Goal: Task Accomplishment & Management: Complete application form

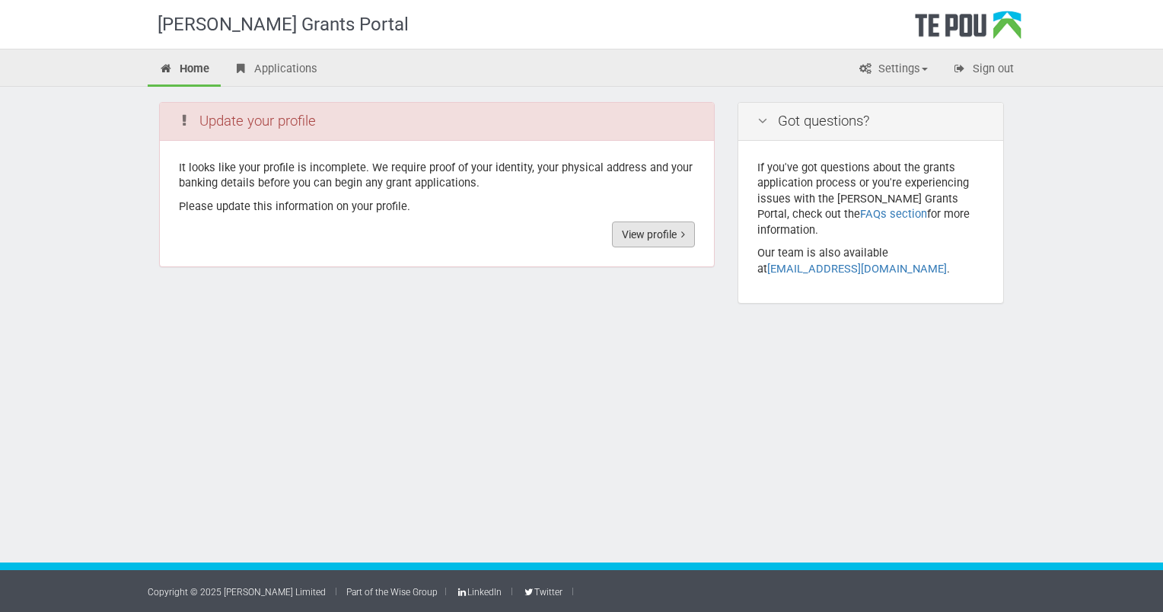
click at [656, 231] on link "View profile" at bounding box center [653, 235] width 83 height 26
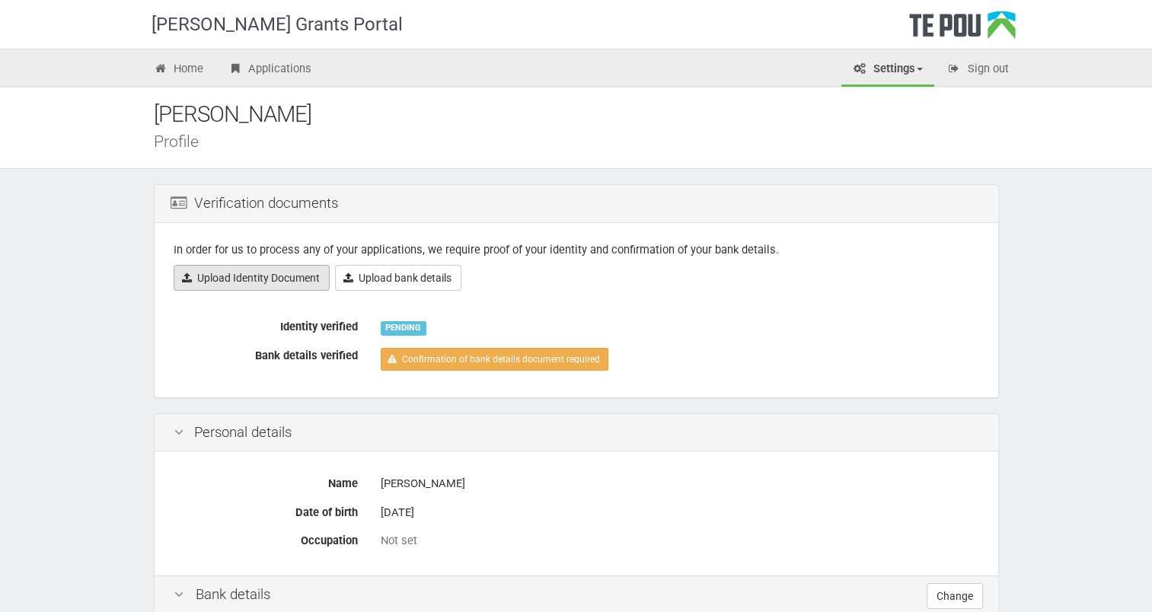
click at [279, 273] on link "Upload Identity Document" at bounding box center [252, 278] width 156 height 26
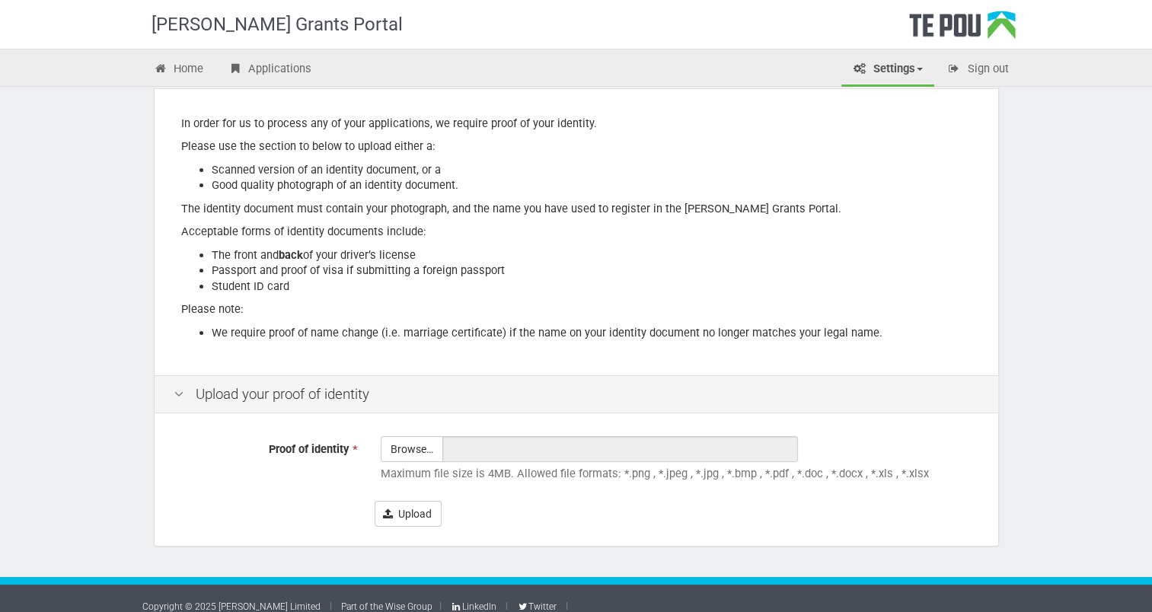
scroll to position [148, 0]
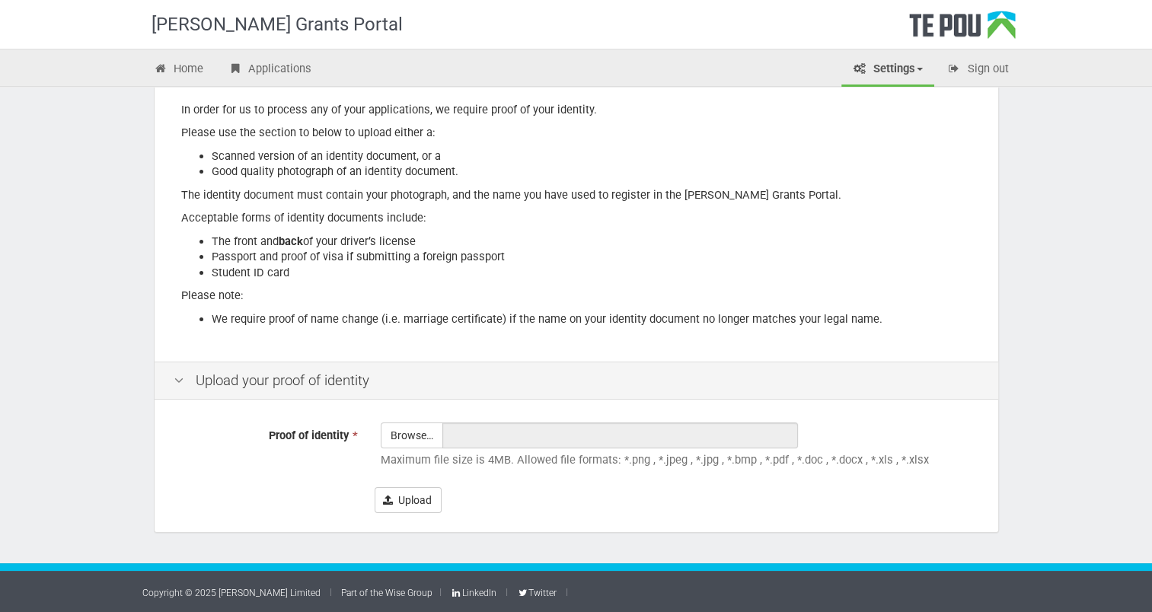
click at [115, 241] on div "Te Pou Grants Portal Home Applications Settings Profile My account FAQs Sign ou…" at bounding box center [576, 232] width 1152 height 761
click at [416, 435] on input "Proof of identity *" at bounding box center [411, 477] width 61 height 109
type input "C:\fakepath\Proof of identitiy.pdf"
type input "Proof of identitiy.pdf"
click at [399, 501] on button "Upload" at bounding box center [408, 500] width 67 height 26
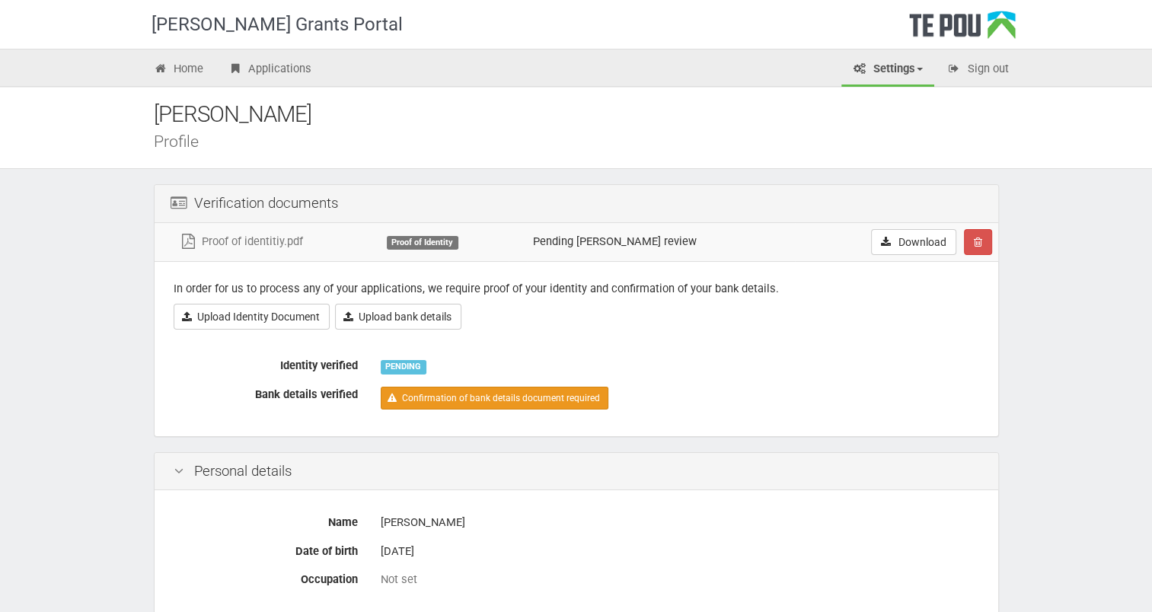
click at [499, 394] on link "Confirmation of bank details document required" at bounding box center [495, 398] width 228 height 23
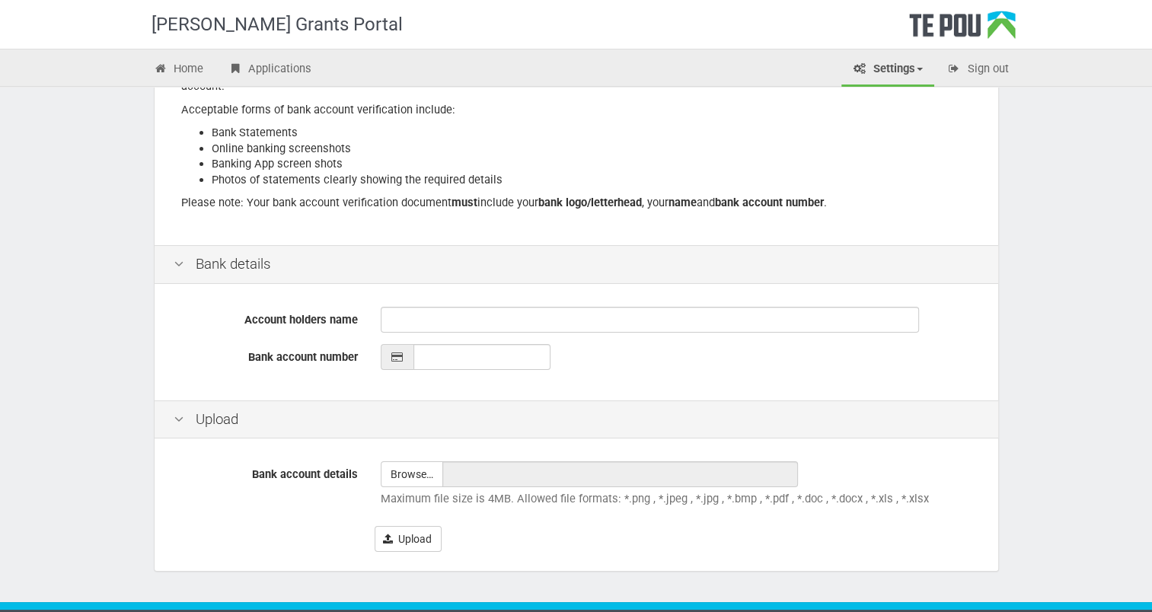
scroll to position [228, 0]
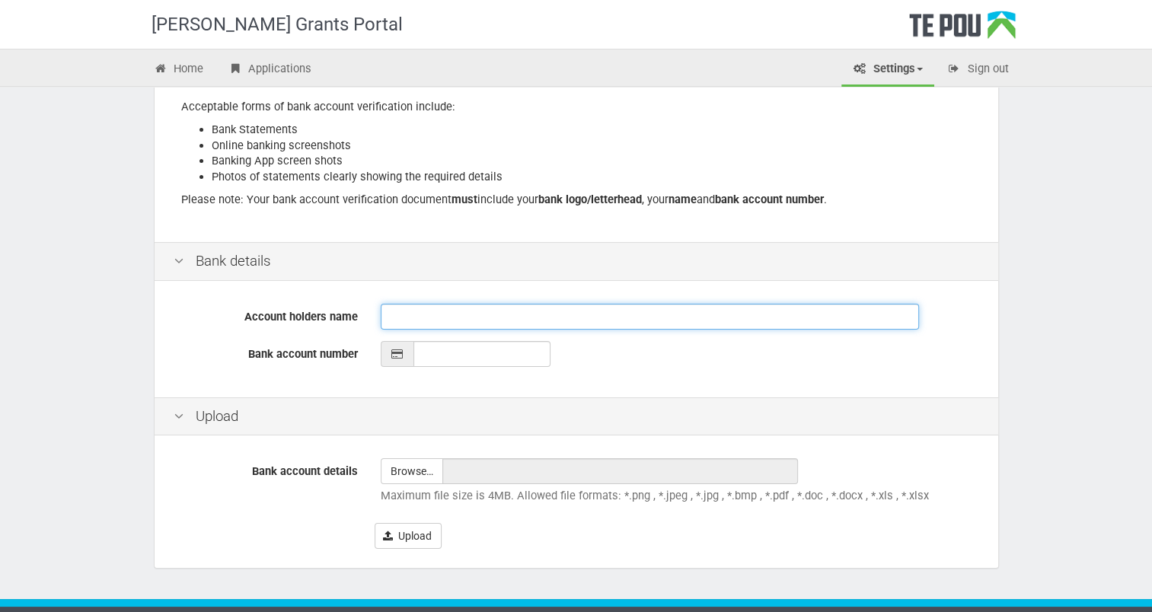
click at [385, 317] on input "Account holders name" at bounding box center [650, 317] width 538 height 26
type input "[PERSON_NAME]"
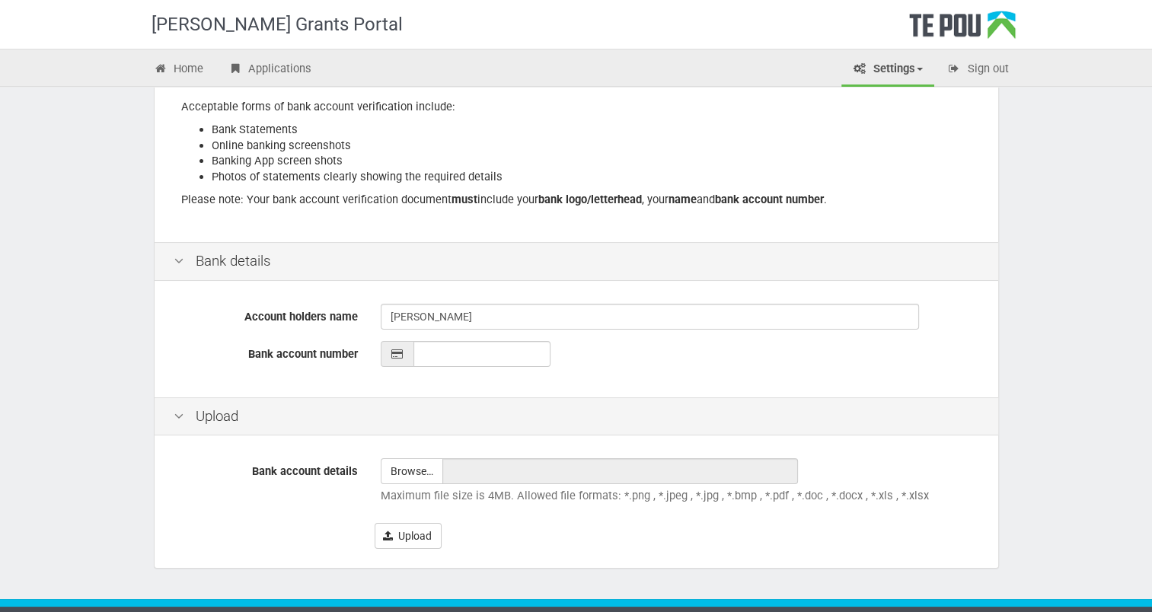
click at [399, 352] on icon at bounding box center [398, 354] width 14 height 11
click at [430, 348] on input "__-____-_______-___" at bounding box center [481, 354] width 137 height 26
click at [393, 357] on icon at bounding box center [398, 354] width 14 height 11
click at [520, 349] on input "12-3143-0341703-00_" at bounding box center [481, 354] width 137 height 26
type input "12-3143-0341703-000"
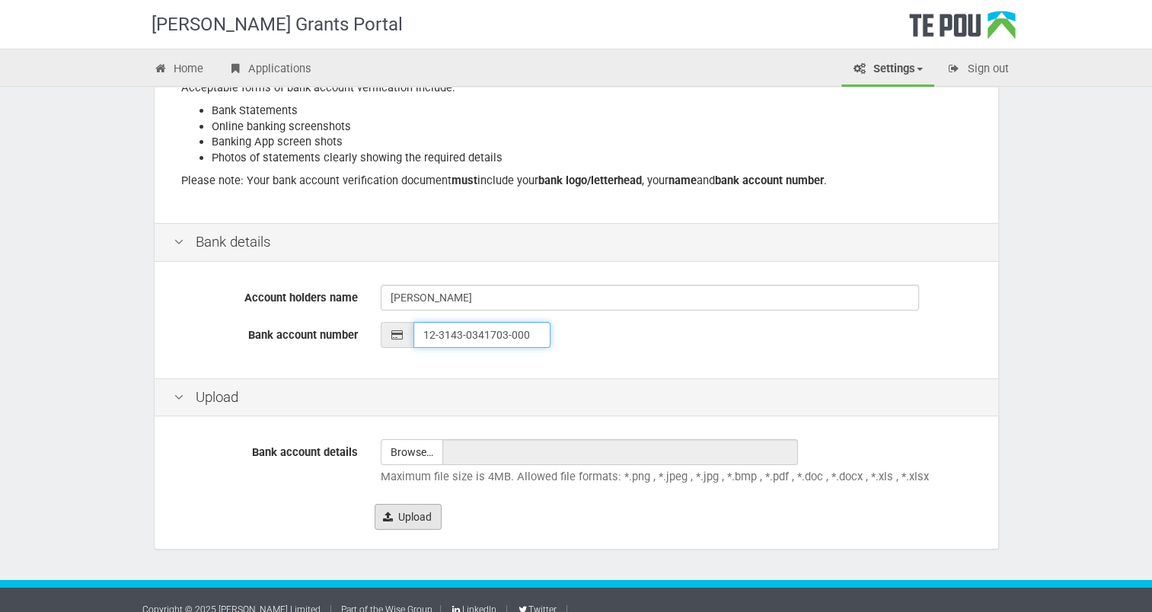
scroll to position [264, 0]
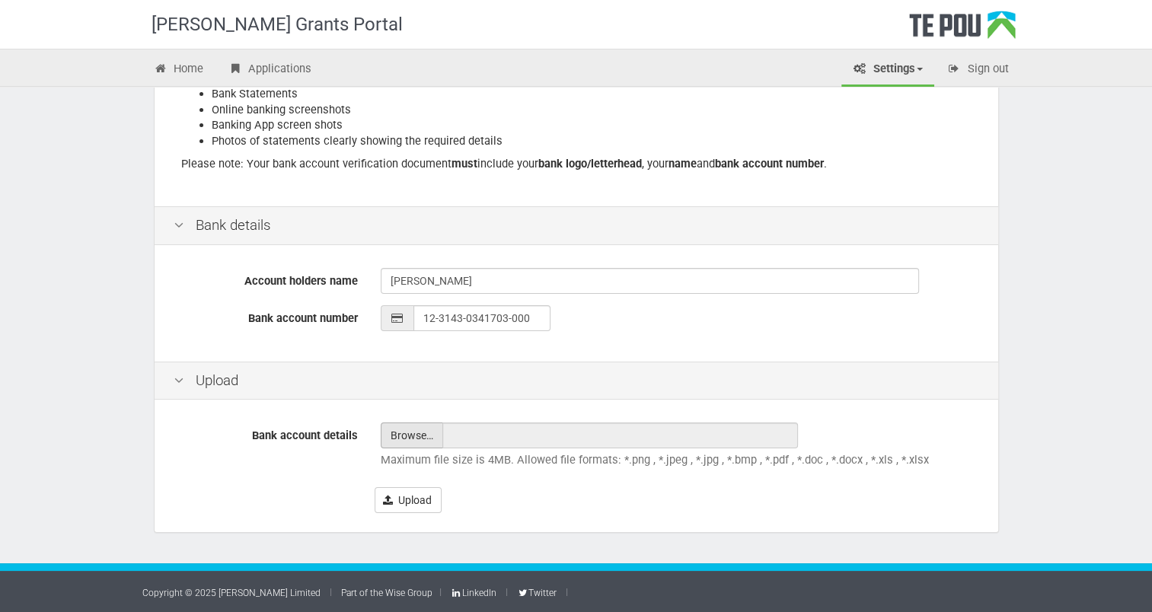
click at [411, 436] on input "file" at bounding box center [411, 435] width 61 height 24
type input "C:\fakepath\Bank details.pdf"
type input "Bank details.pdf"
click at [414, 504] on button "Upload" at bounding box center [408, 500] width 67 height 26
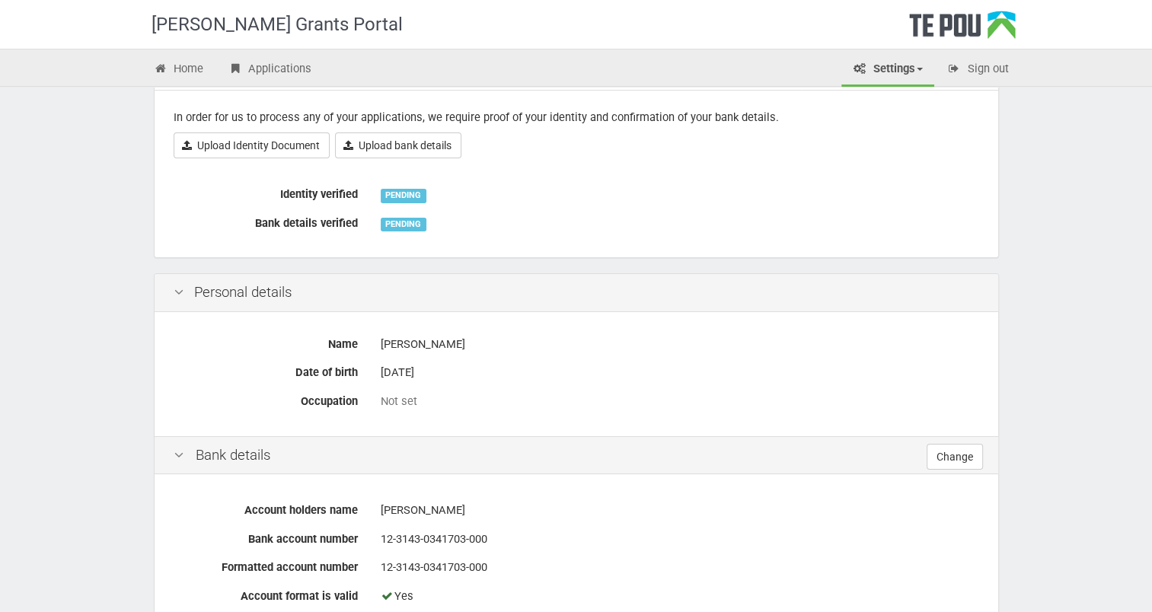
scroll to position [228, 0]
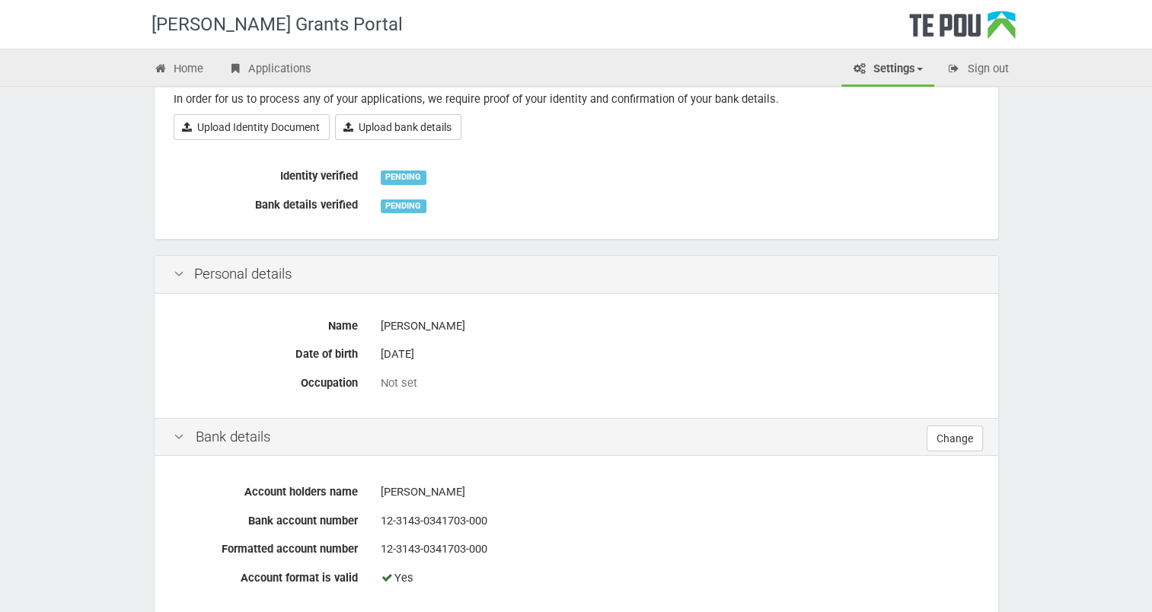
click at [418, 385] on div "Not set" at bounding box center [680, 383] width 598 height 16
drag, startPoint x: 414, startPoint y: 385, endPoint x: 369, endPoint y: 393, distance: 46.4
click at [369, 393] on div "Not set" at bounding box center [679, 383] width 621 height 27
drag, startPoint x: 369, startPoint y: 393, endPoint x: 464, endPoint y: 378, distance: 97.0
click at [464, 378] on div "Not set" at bounding box center [680, 383] width 598 height 16
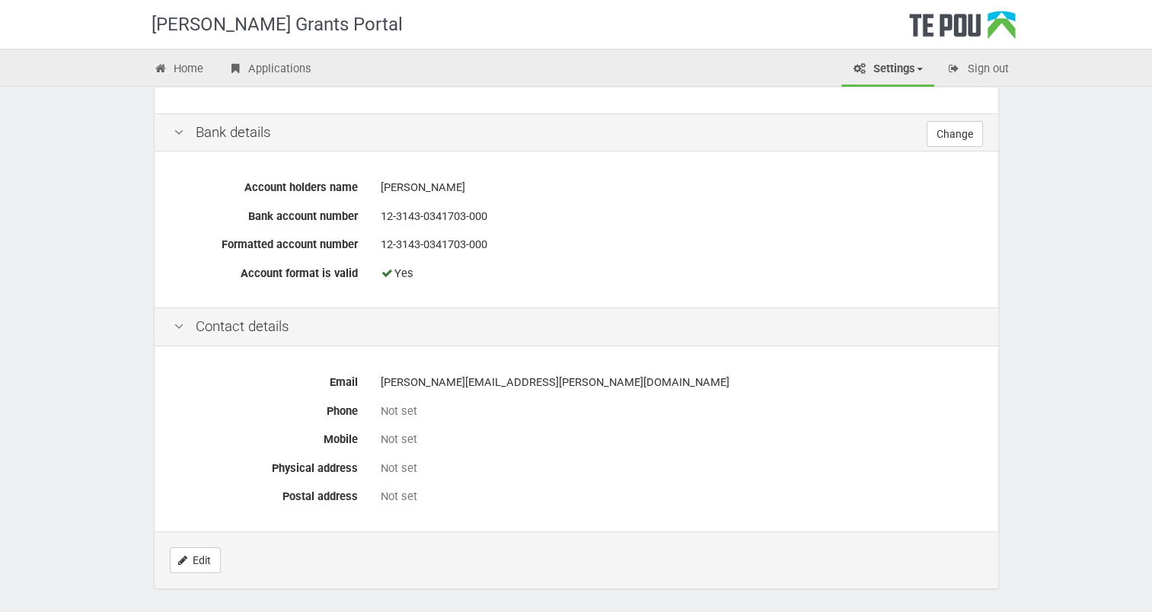
scroll to position [589, 0]
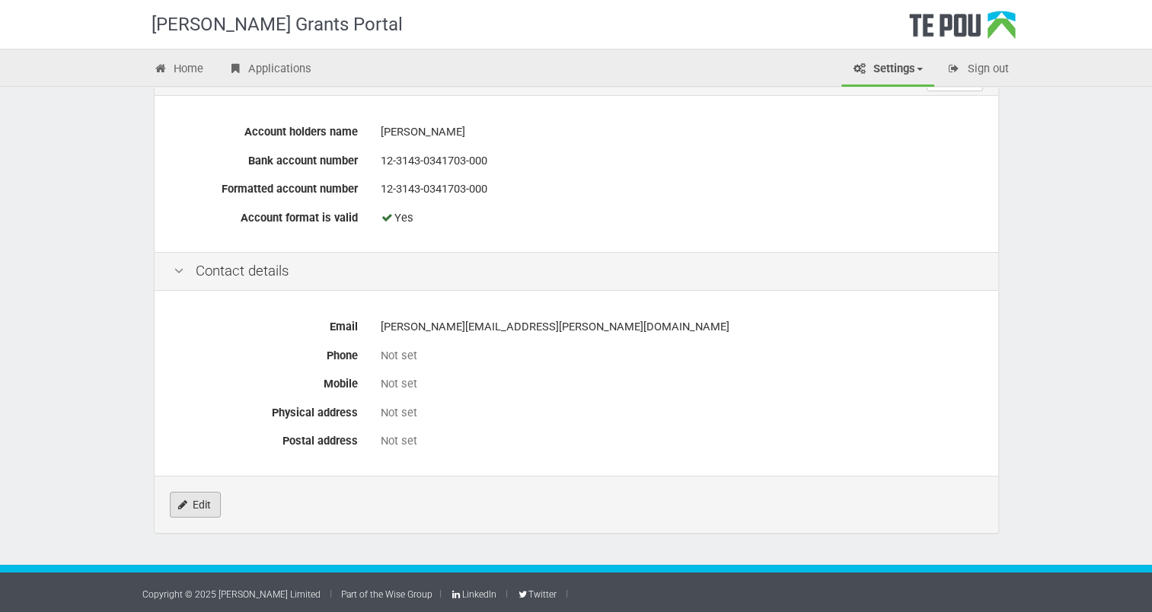
click at [193, 510] on link "Edit" at bounding box center [195, 505] width 51 height 26
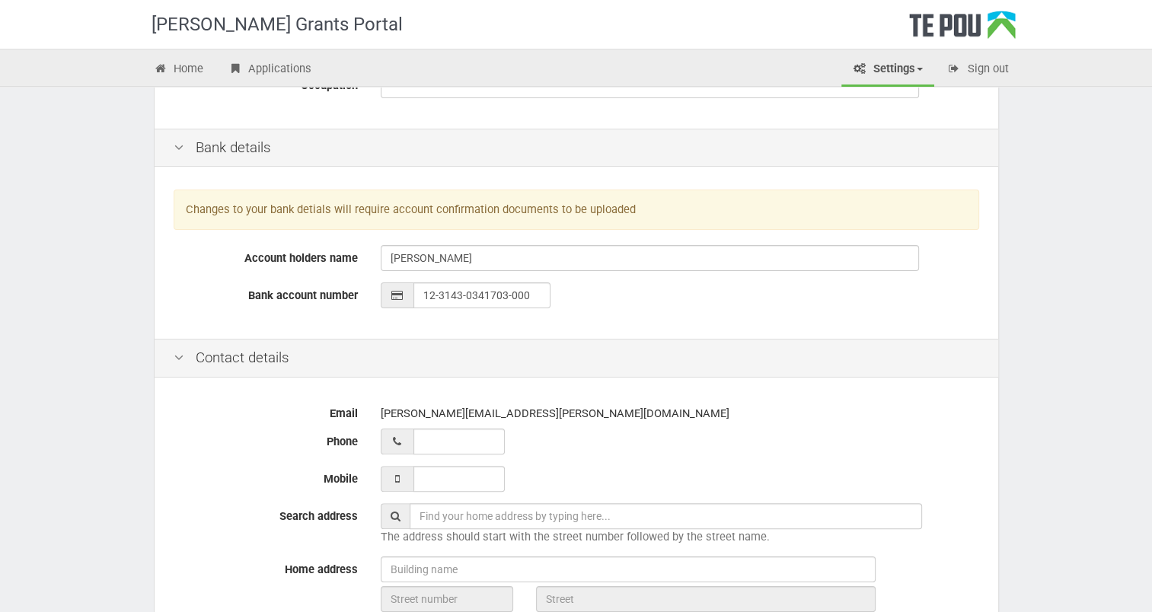
scroll to position [305, 0]
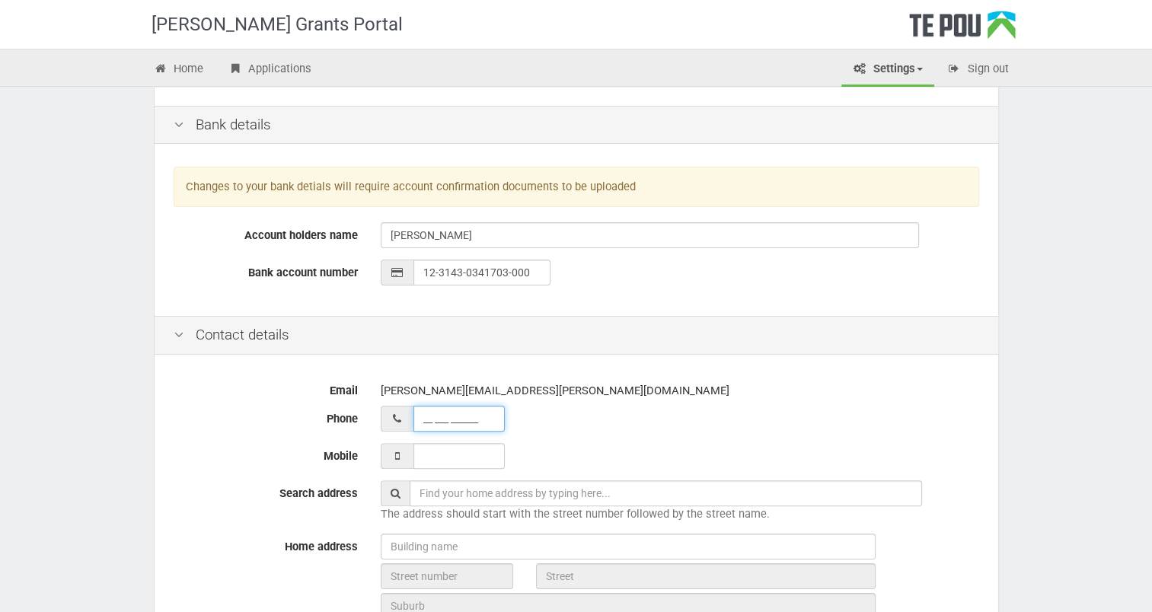
click at [420, 419] on input "__ ___ ______" at bounding box center [458, 419] width 91 height 26
type input "02 721 08527"
type input "___ ___ _____"
click at [440, 461] on input "___ ___ _____" at bounding box center [458, 456] width 91 height 26
click at [420, 490] on input "text" at bounding box center [666, 493] width 512 height 26
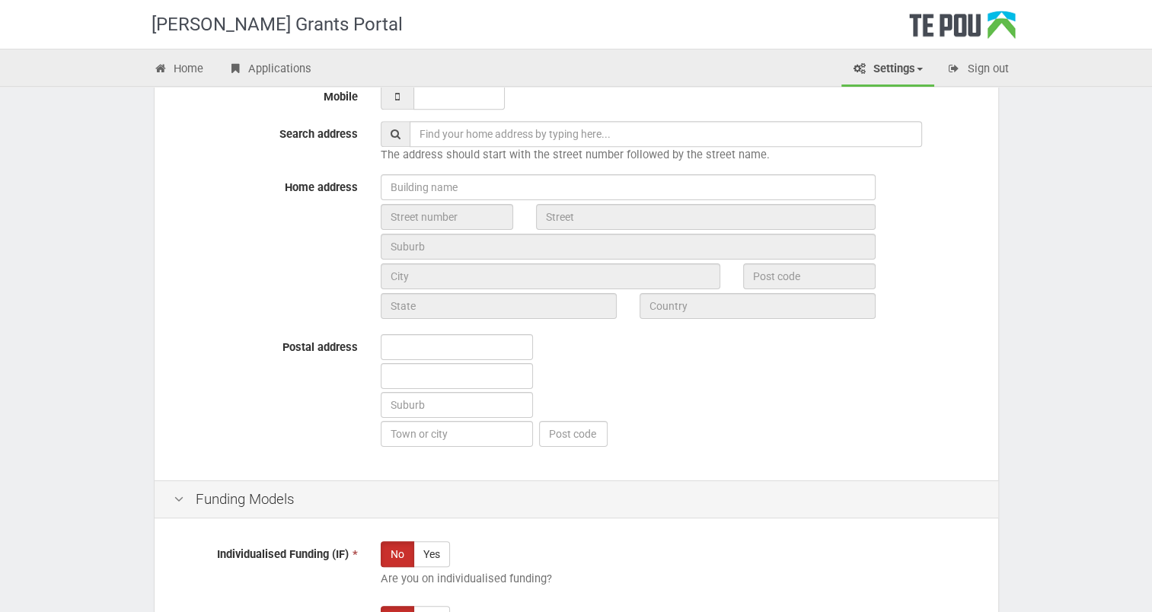
scroll to position [838, 0]
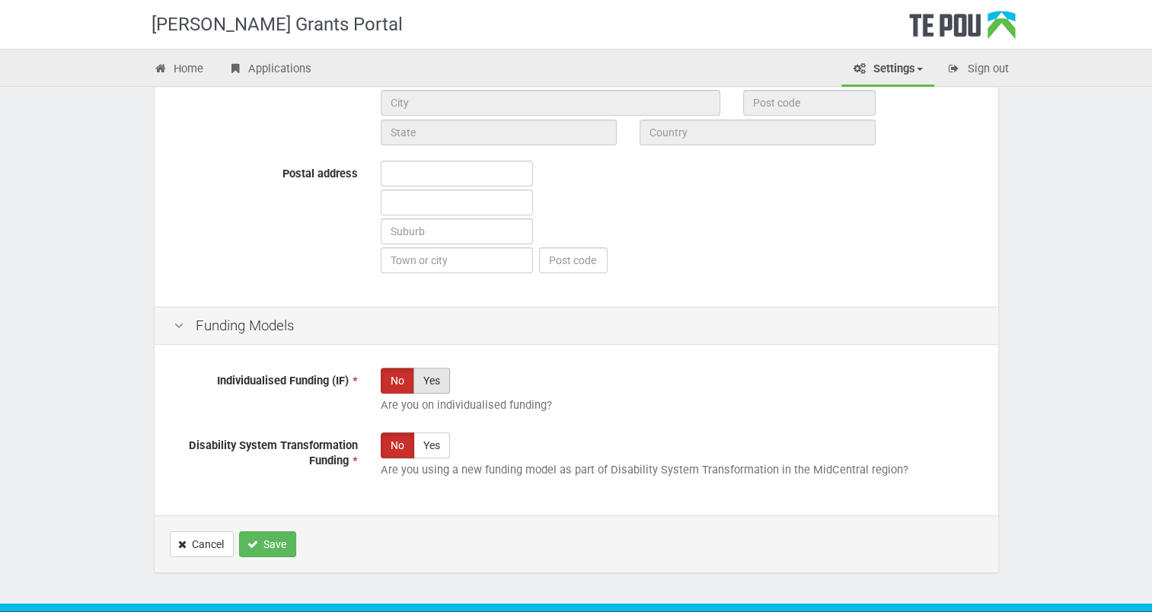
click at [432, 381] on label "Yes" at bounding box center [431, 381] width 37 height 26
radio input "true"
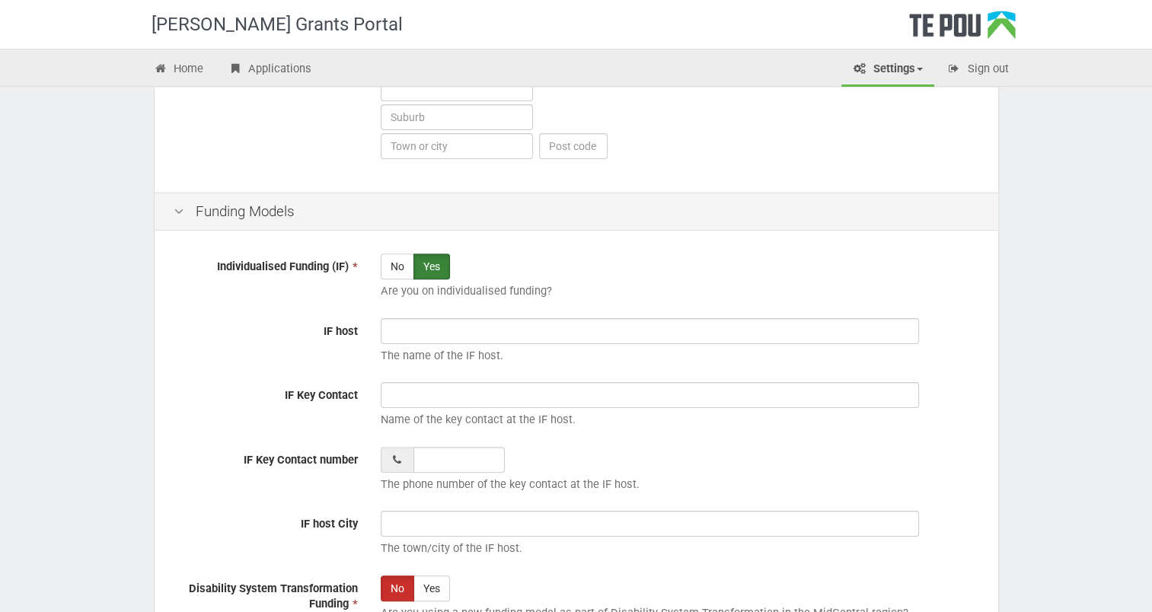
scroll to position [754, 0]
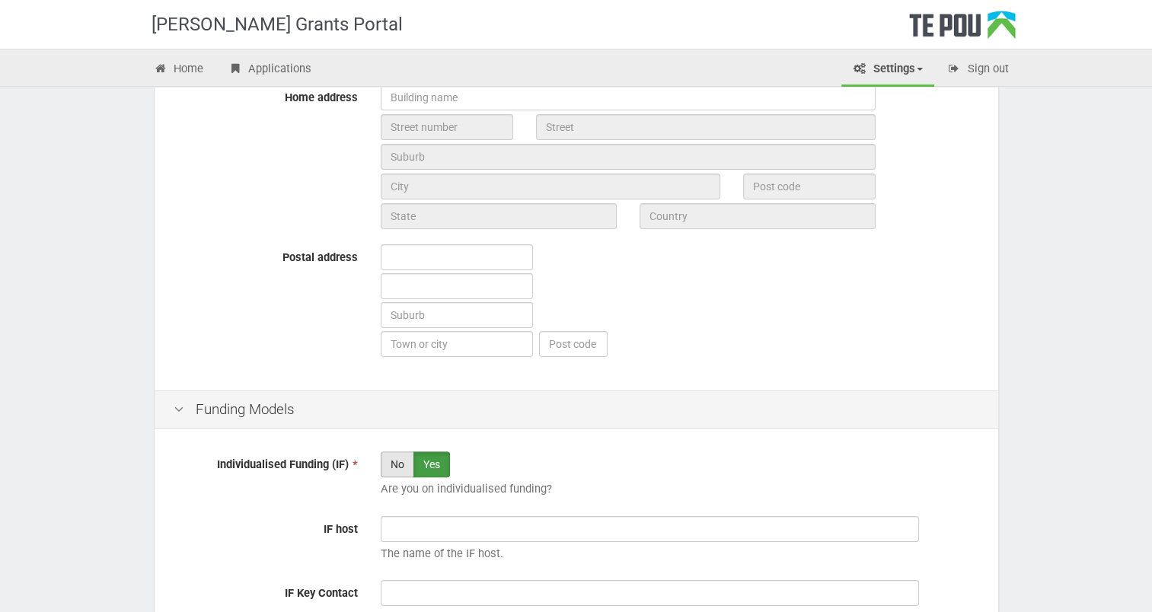
click at [399, 458] on label "No" at bounding box center [398, 465] width 34 height 26
radio input "true"
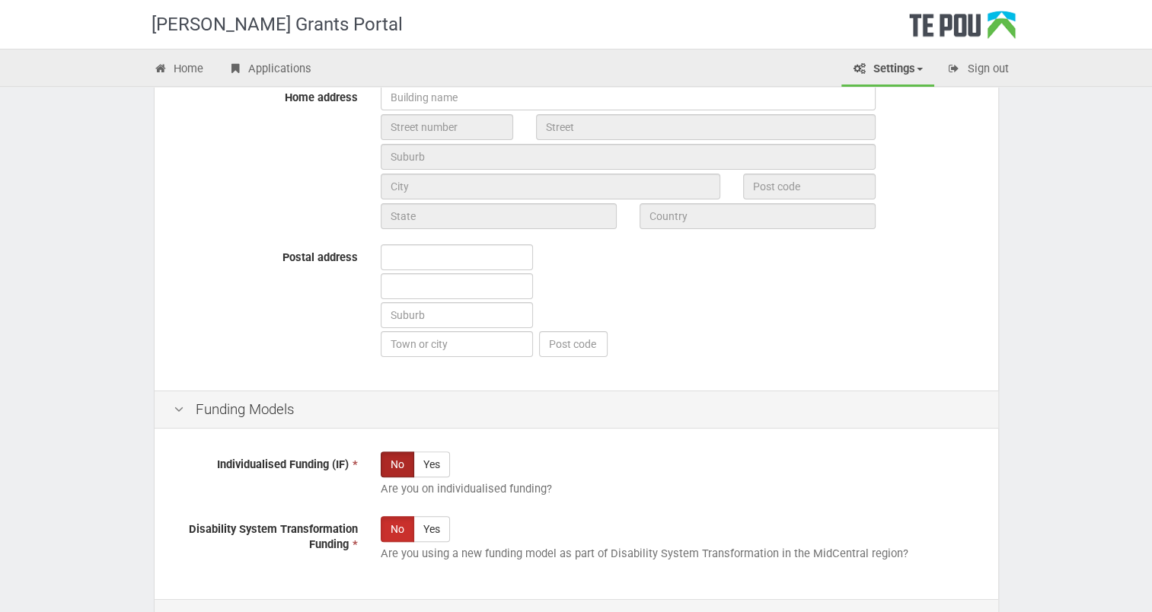
scroll to position [877, 0]
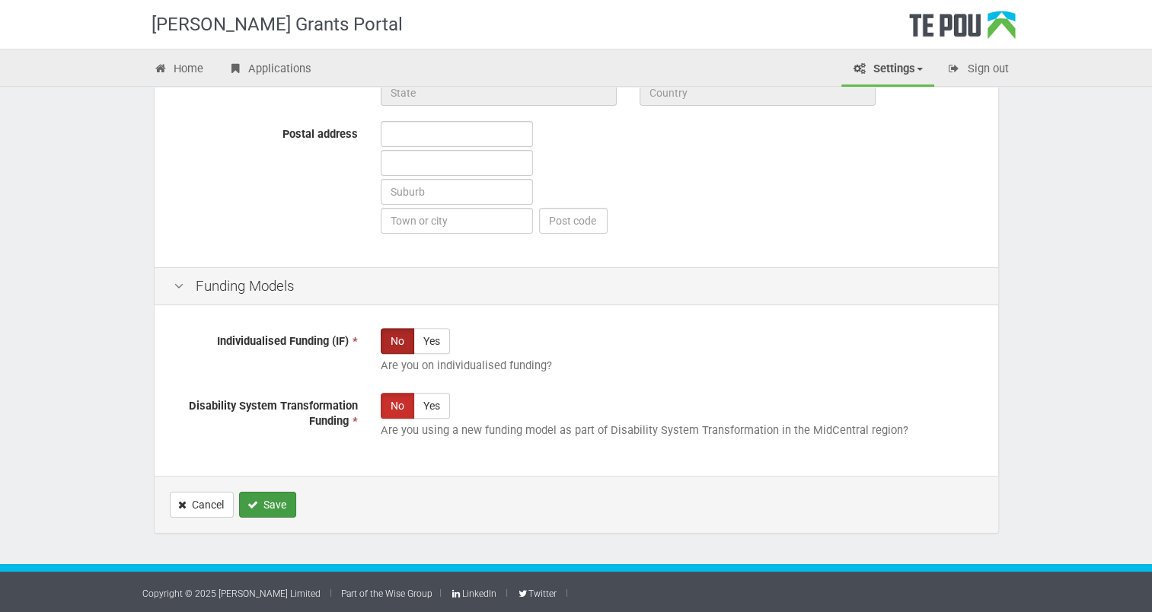
click at [268, 503] on button "Save" at bounding box center [267, 505] width 57 height 26
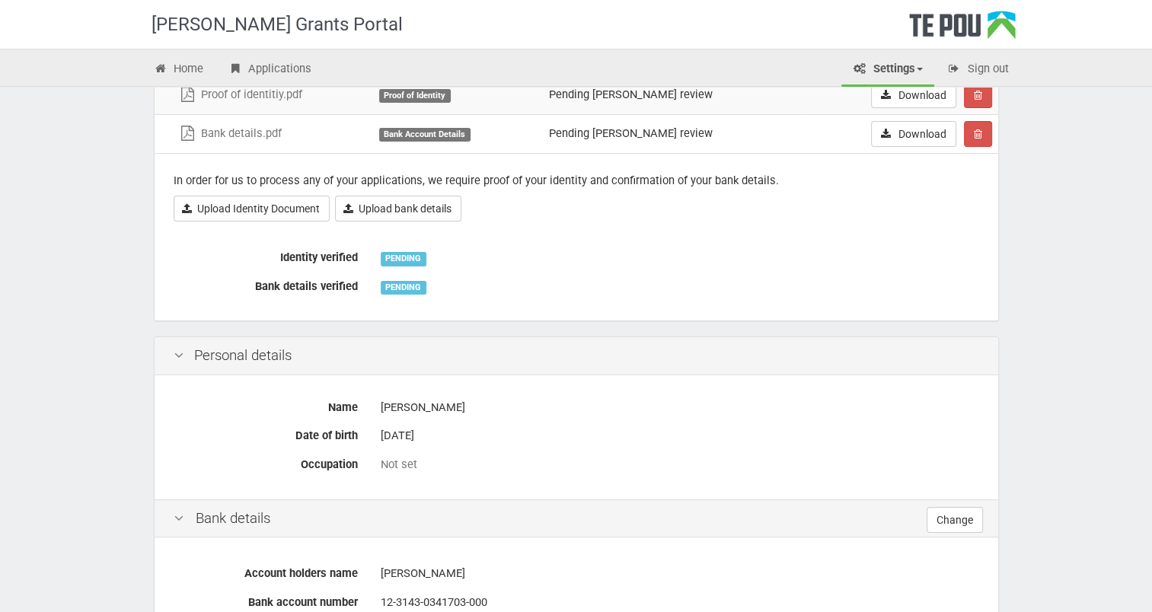
scroll to position [208, 0]
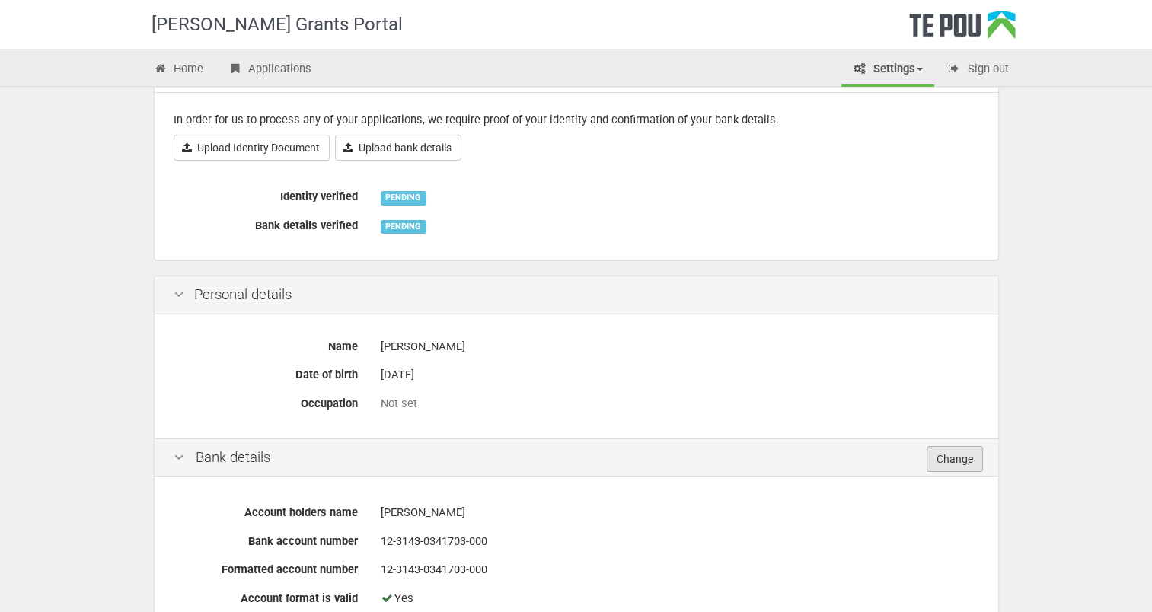
click at [959, 453] on link "Change" at bounding box center [955, 459] width 56 height 26
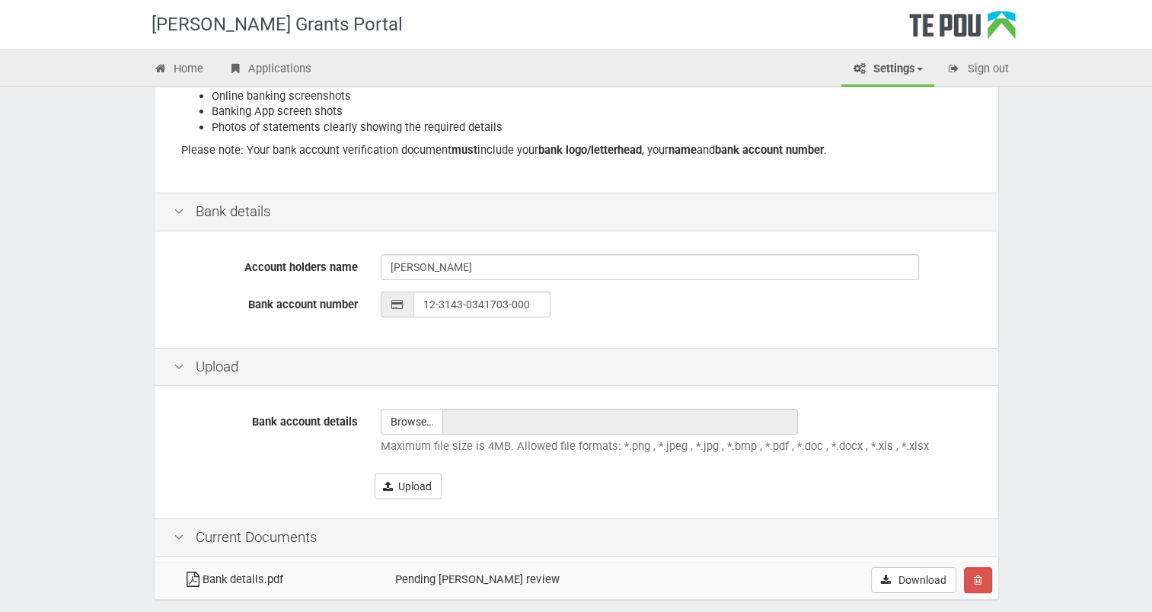
scroll to position [345, 0]
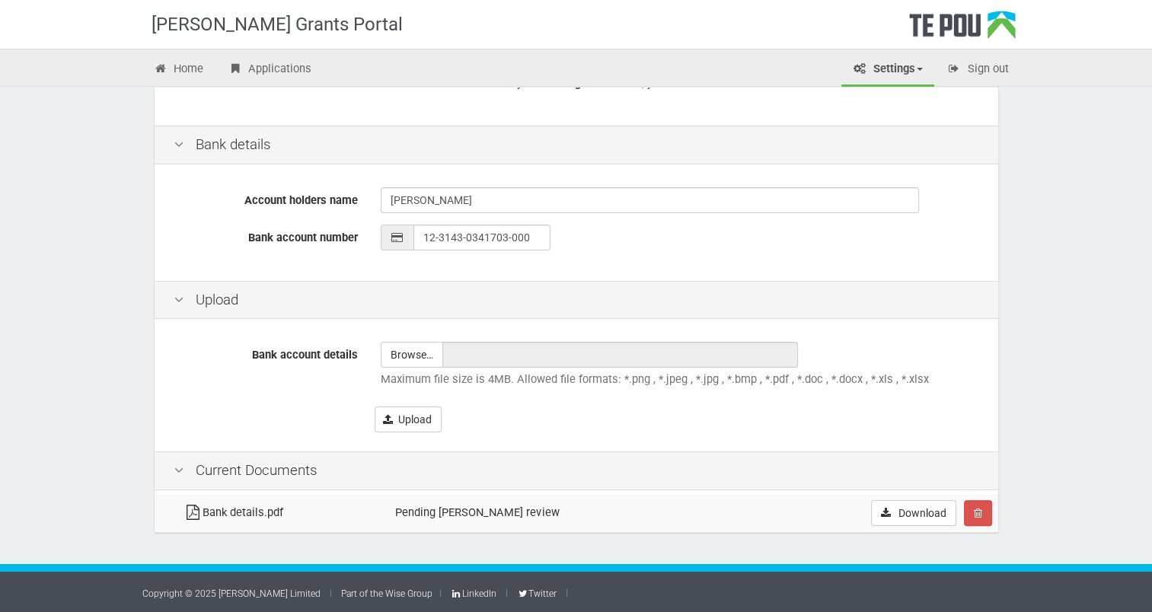
click at [609, 517] on td "Pending Te Pou review" at bounding box center [555, 513] width 333 height 39
click at [222, 514] on td "Bank details.pdf" at bounding box center [283, 513] width 212 height 39
click at [260, 67] on link "Applications" at bounding box center [269, 70] width 107 height 34
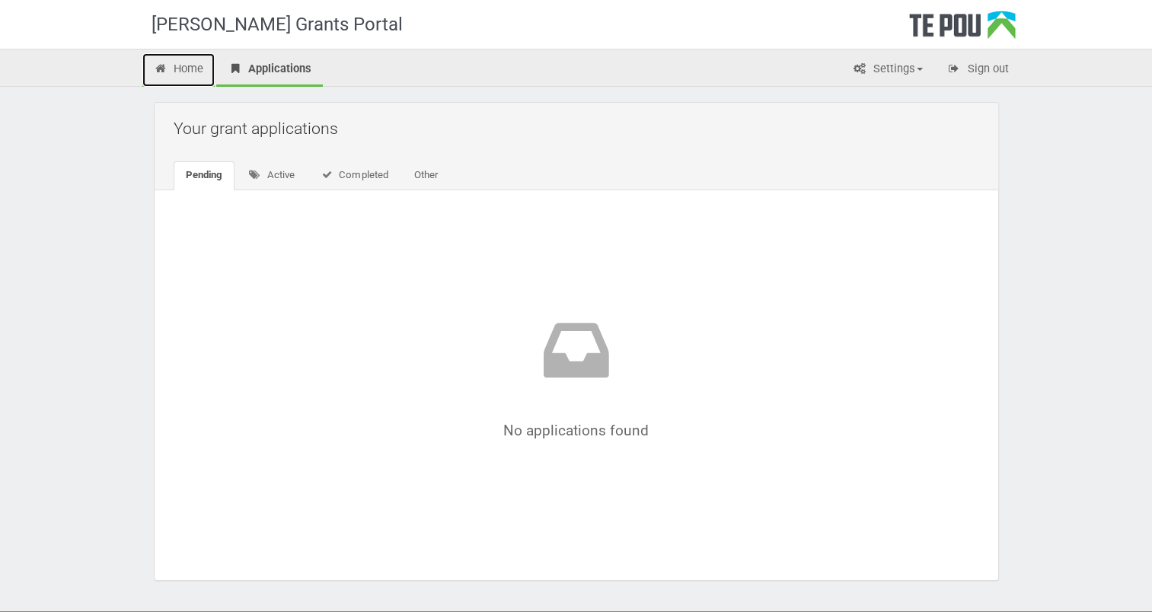
click at [185, 66] on link "Home" at bounding box center [178, 70] width 73 height 34
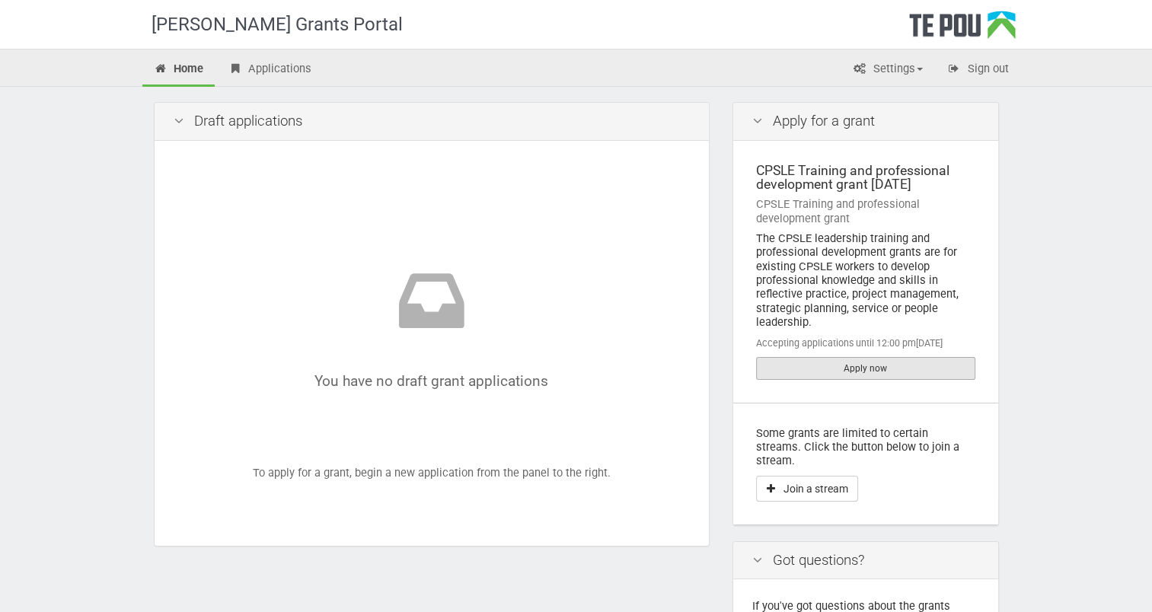
click at [873, 369] on link "Apply now" at bounding box center [865, 368] width 219 height 23
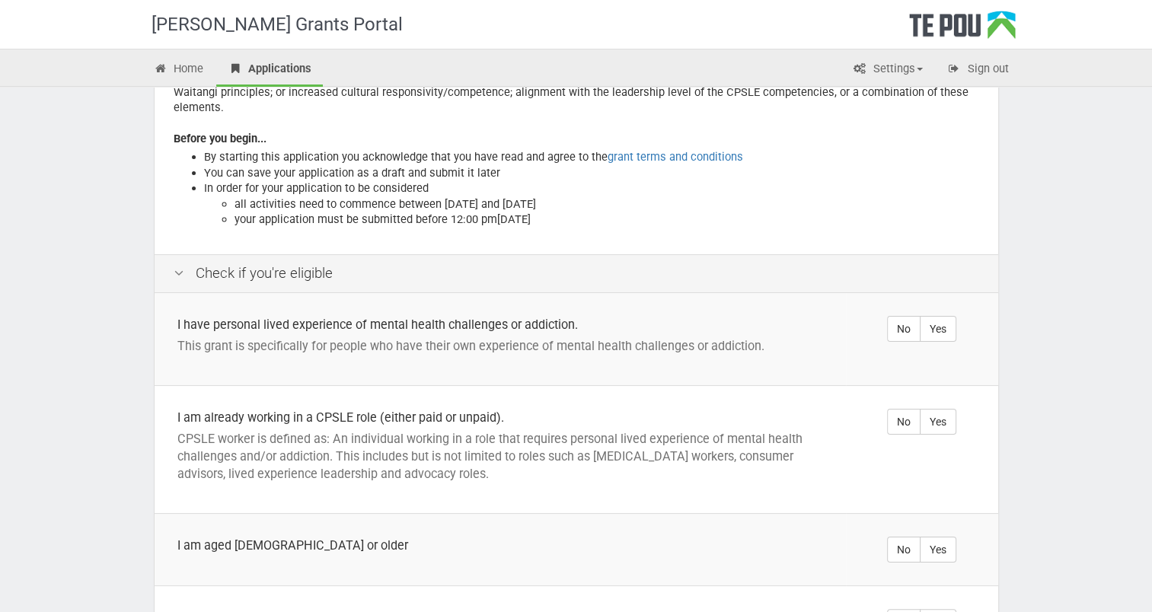
scroll to position [228, 0]
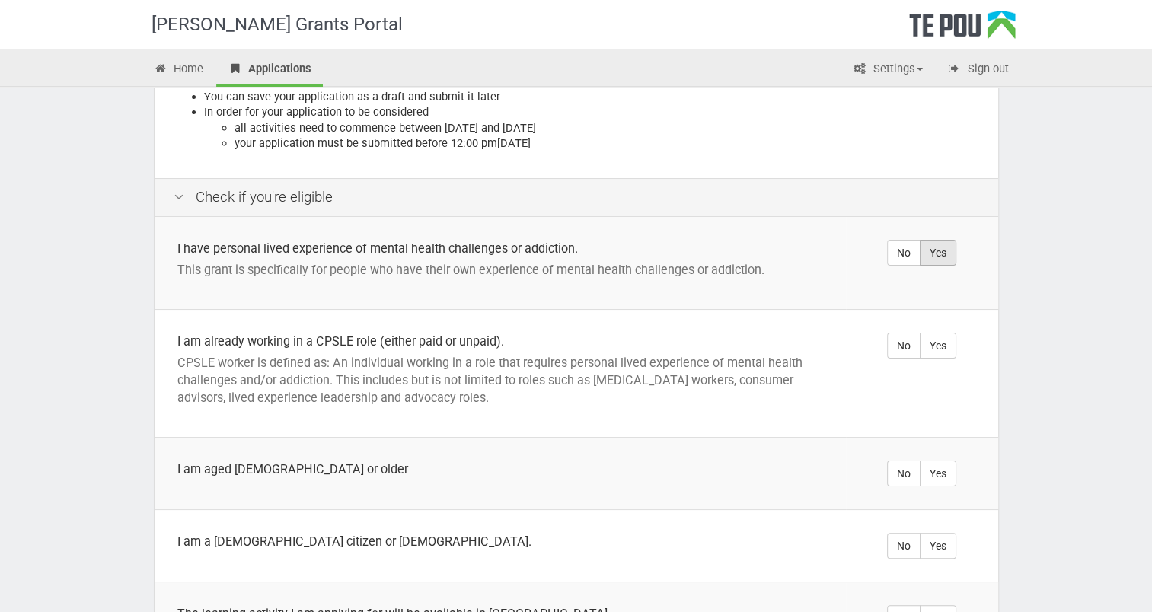
click at [946, 240] on label "Yes" at bounding box center [938, 253] width 37 height 26
radio input "true"
click at [936, 333] on label "Yes" at bounding box center [938, 346] width 37 height 26
radio input "true"
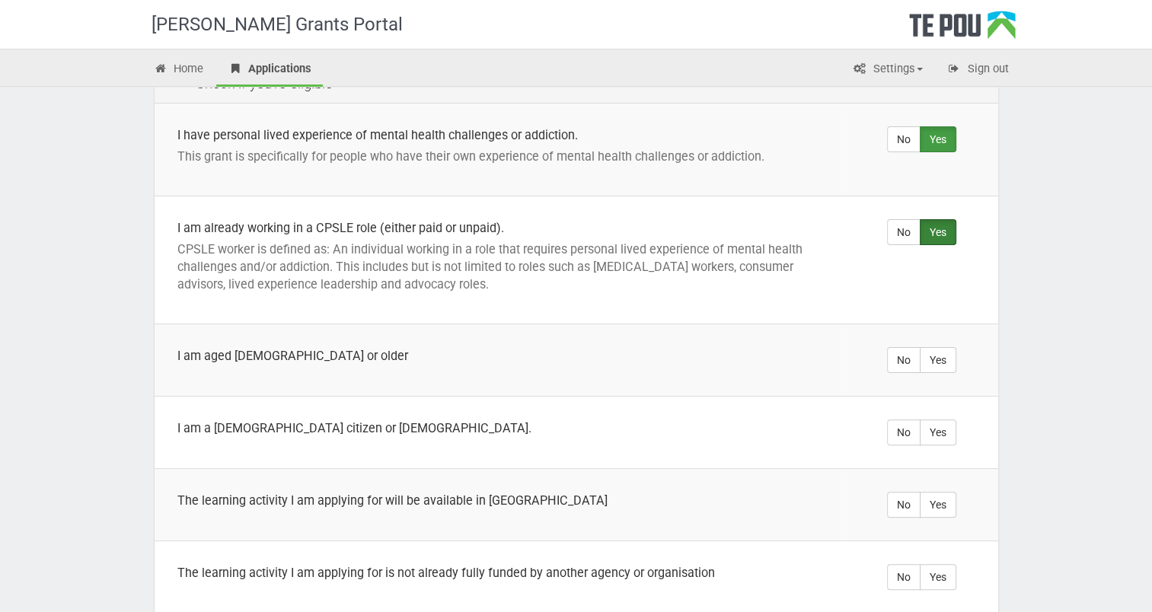
scroll to position [381, 0]
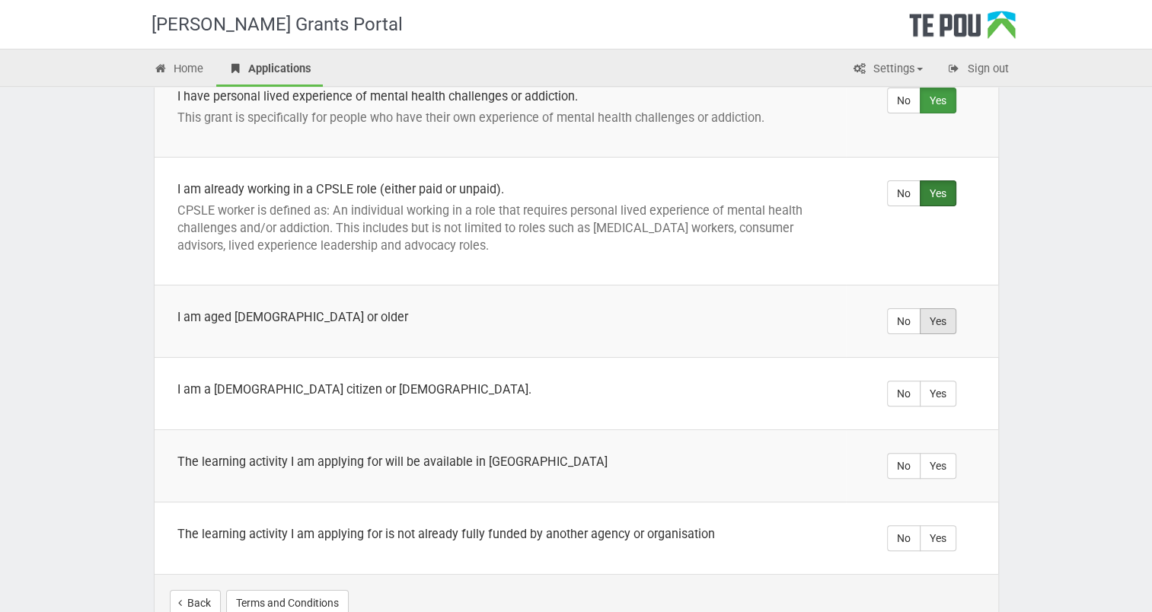
click at [937, 308] on label "Yes" at bounding box center [938, 321] width 37 height 26
radio input "true"
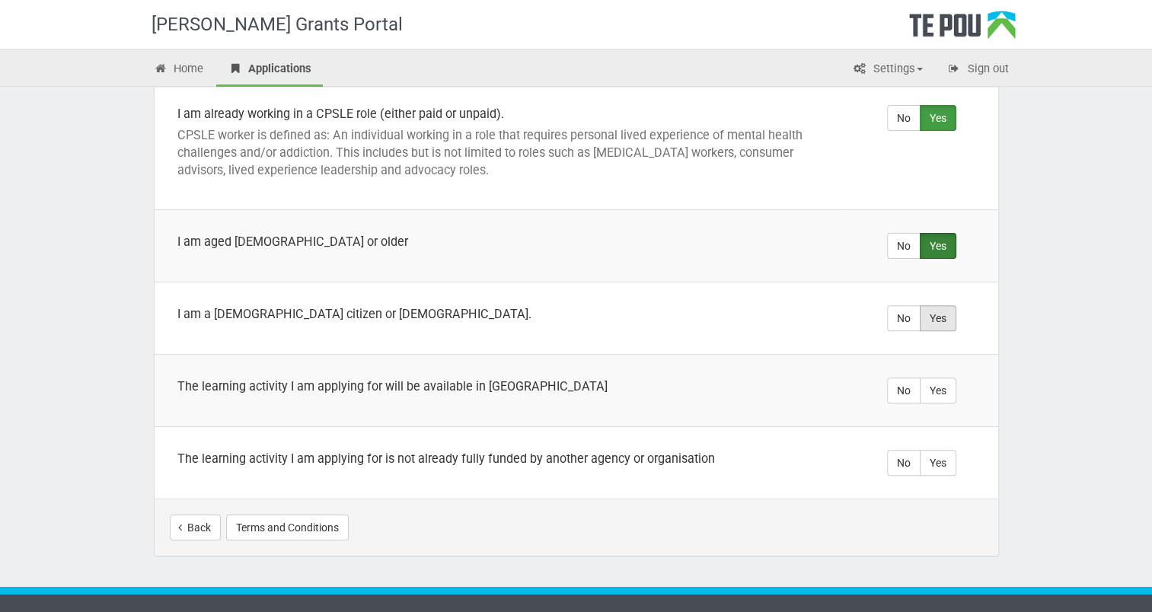
scroll to position [457, 0]
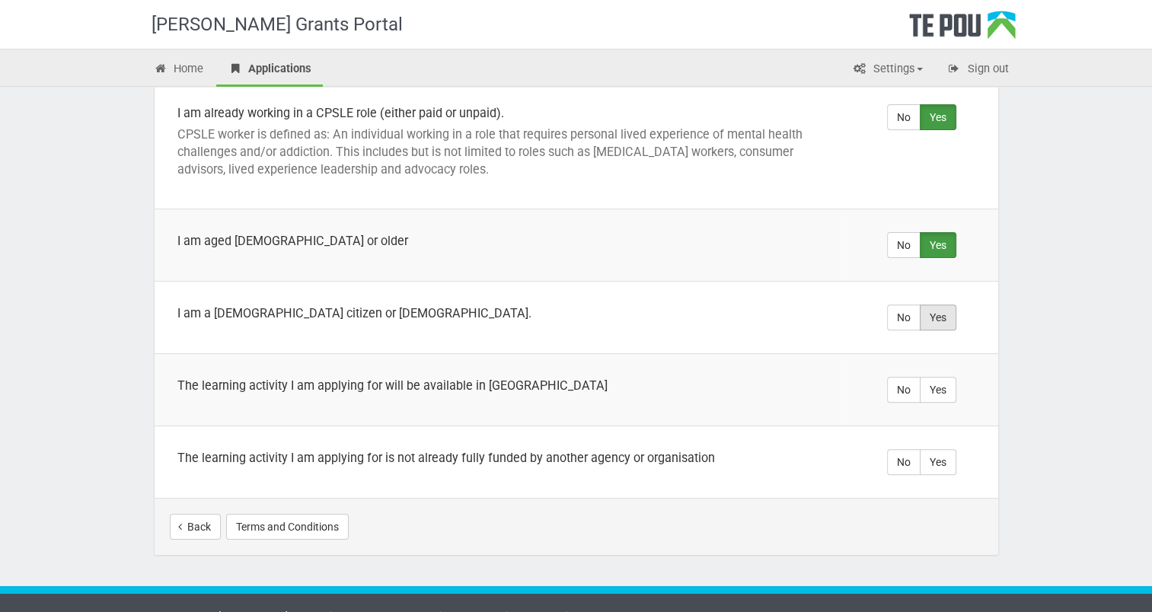
click at [929, 305] on label "Yes" at bounding box center [938, 318] width 37 height 26
radio input "true"
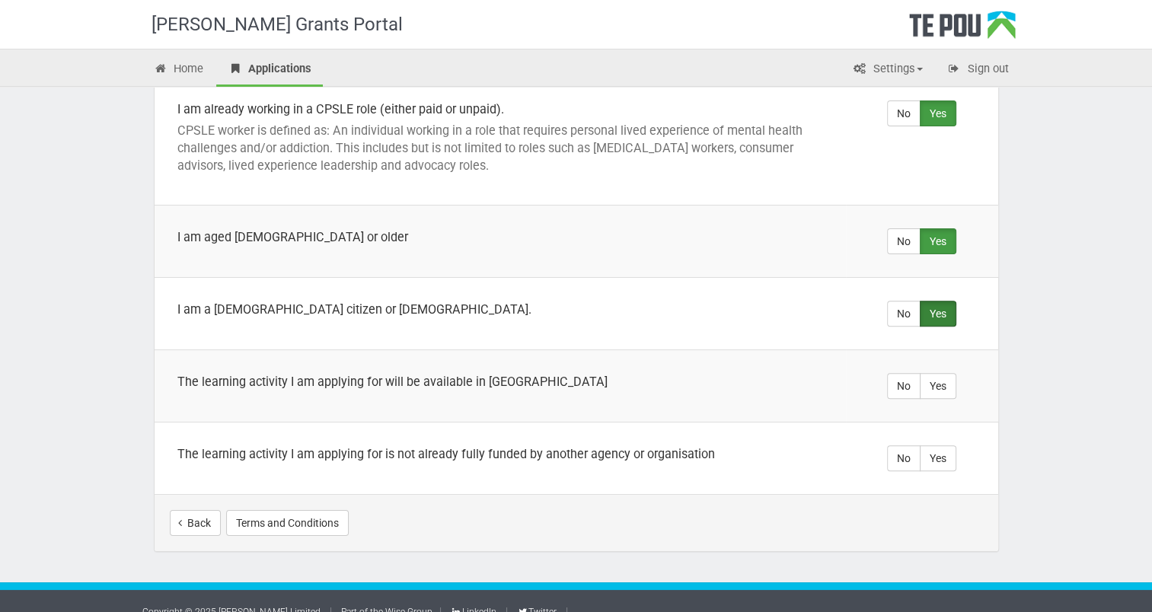
scroll to position [461, 0]
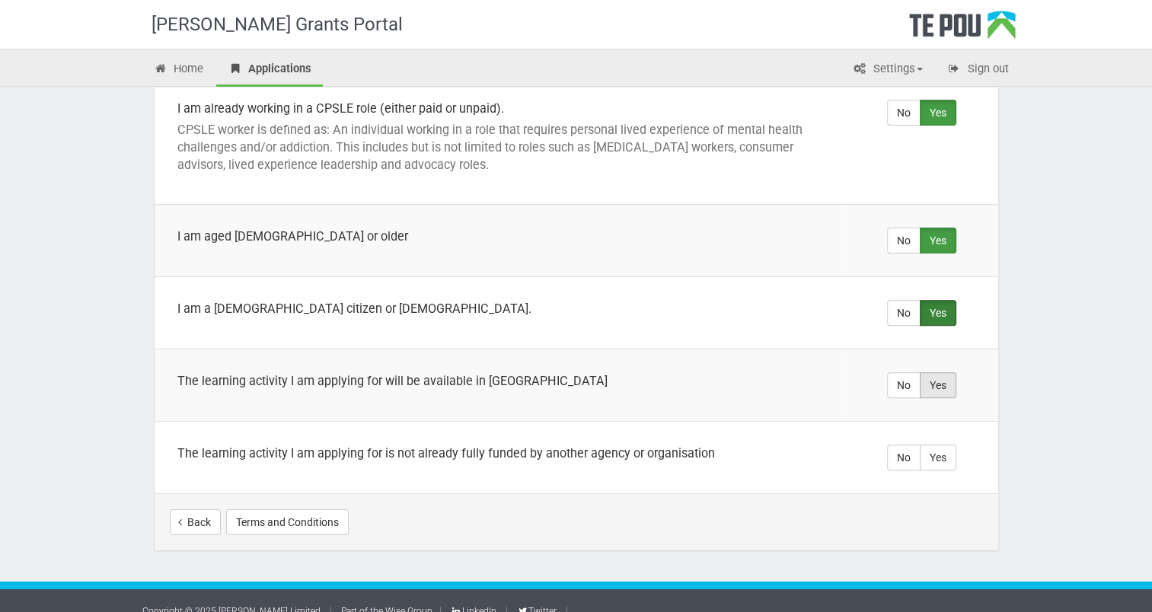
click at [943, 375] on label "Yes" at bounding box center [938, 385] width 37 height 26
radio input "true"
click at [935, 445] on label "Yes" at bounding box center [938, 458] width 37 height 26
radio input "true"
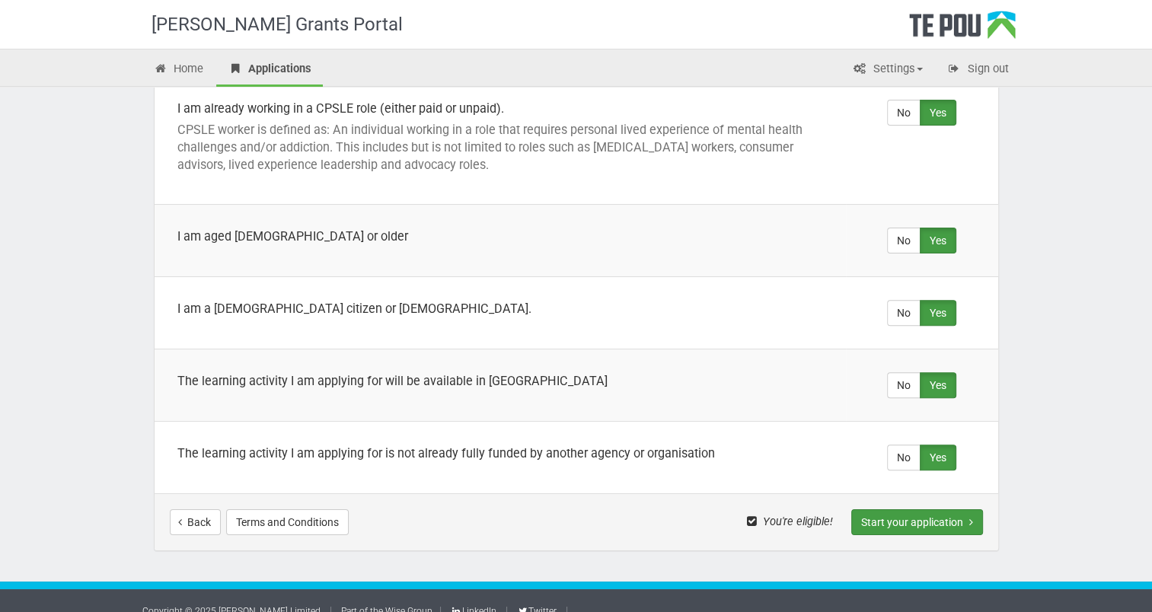
click at [913, 509] on button "Start your application" at bounding box center [917, 522] width 132 height 26
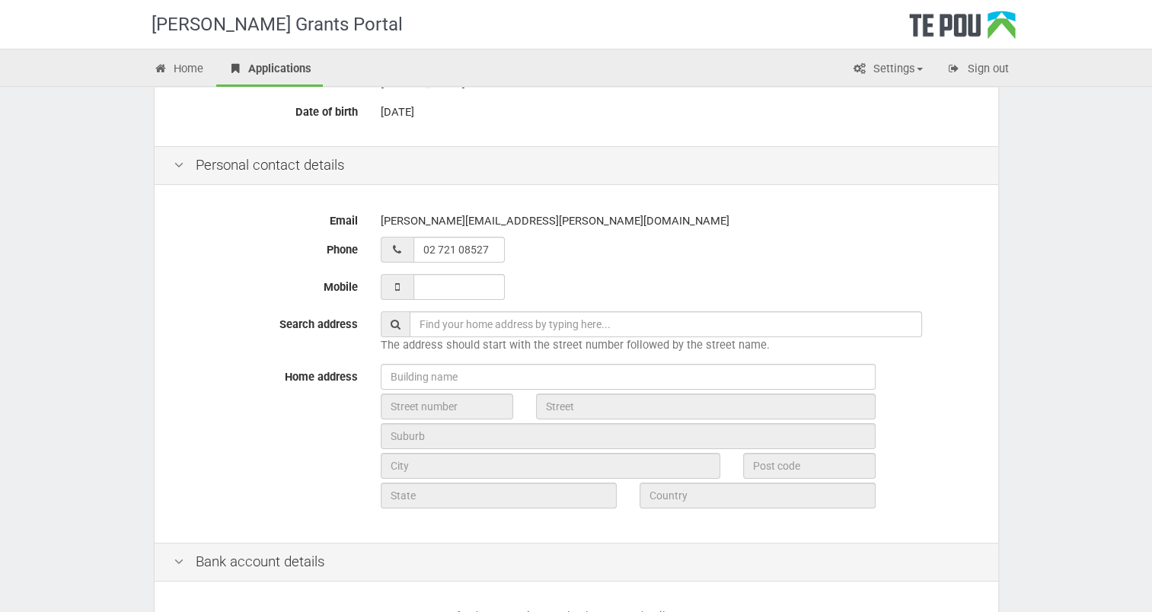
scroll to position [305, 0]
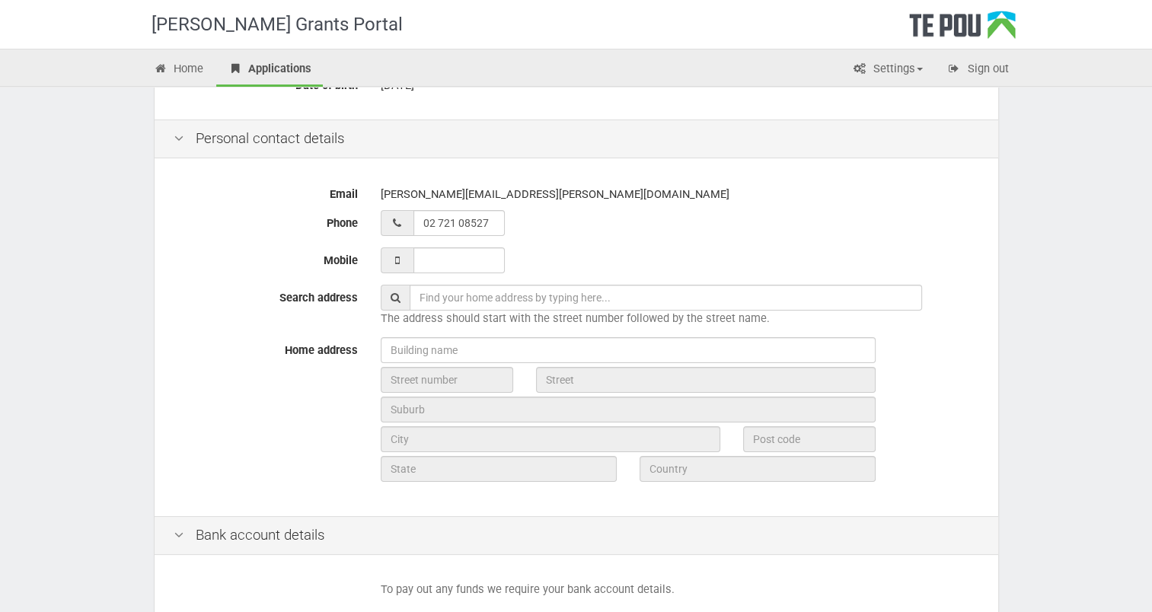
click at [422, 298] on input "text" at bounding box center [666, 298] width 512 height 26
click at [416, 298] on input "text" at bounding box center [666, 298] width 512 height 26
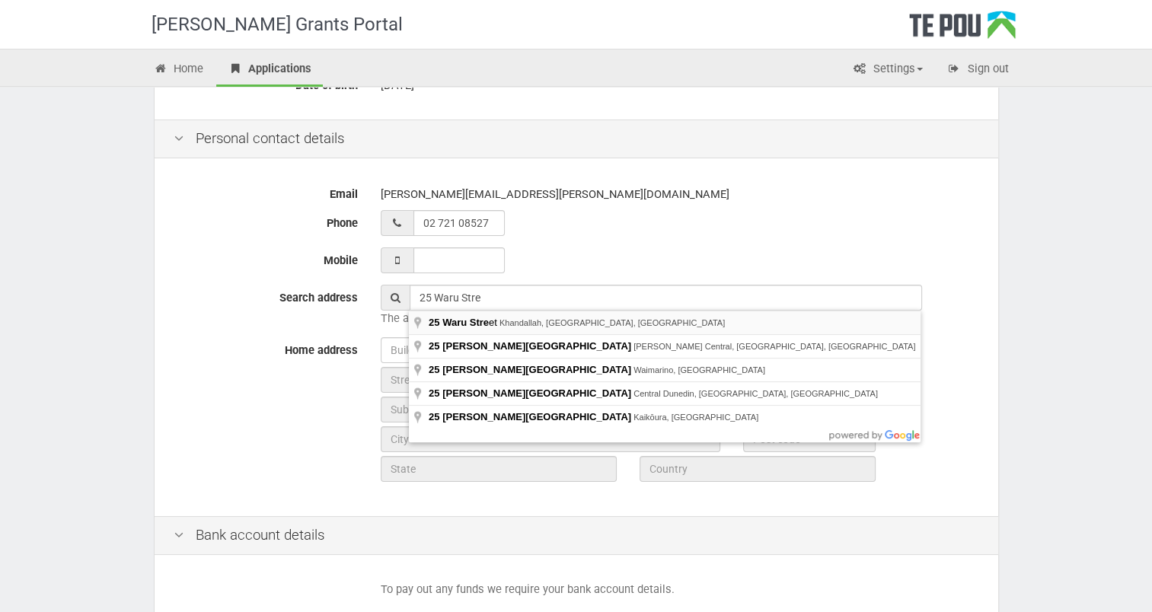
type input "[STREET_ADDRESS]"
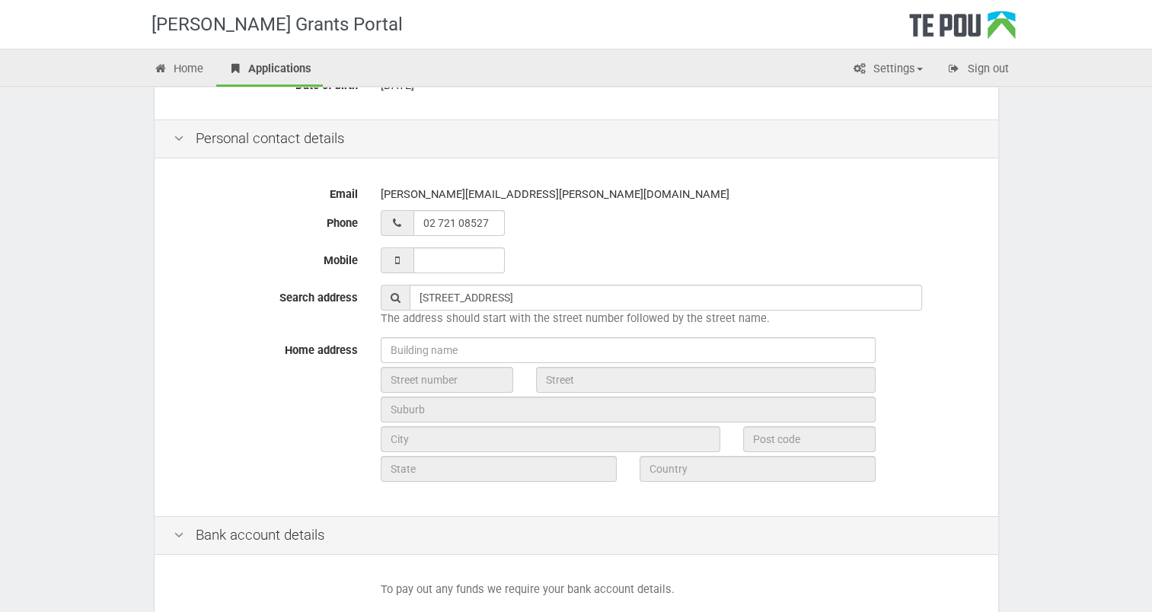
type input "25"
type input "[GEOGRAPHIC_DATA]"
type input "6035"
type input "[GEOGRAPHIC_DATA]"
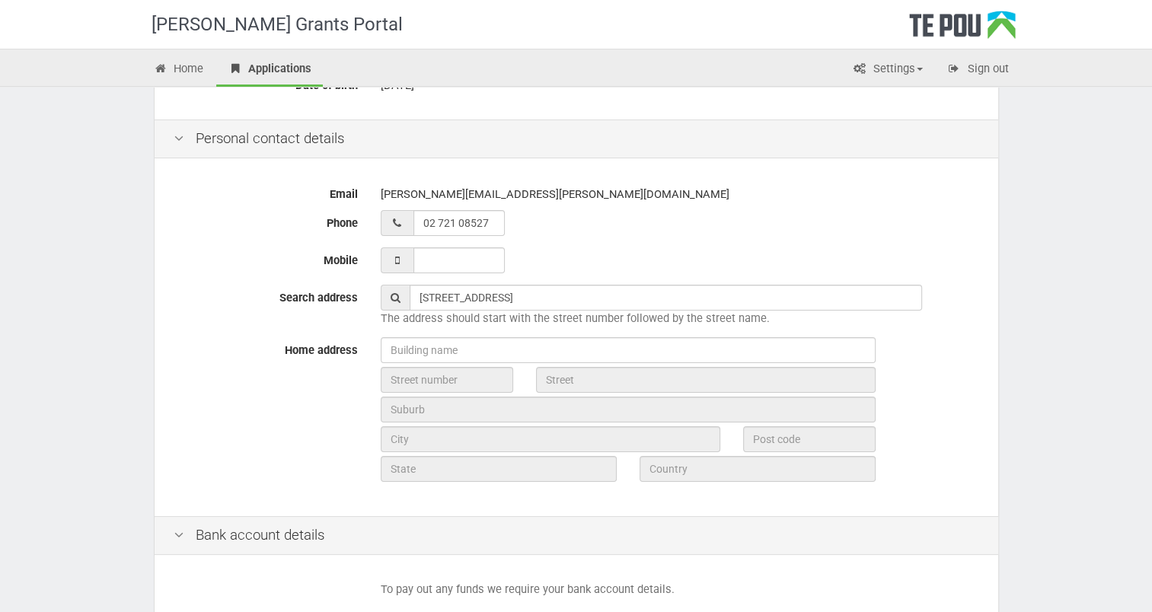
type input "[GEOGRAPHIC_DATA]"
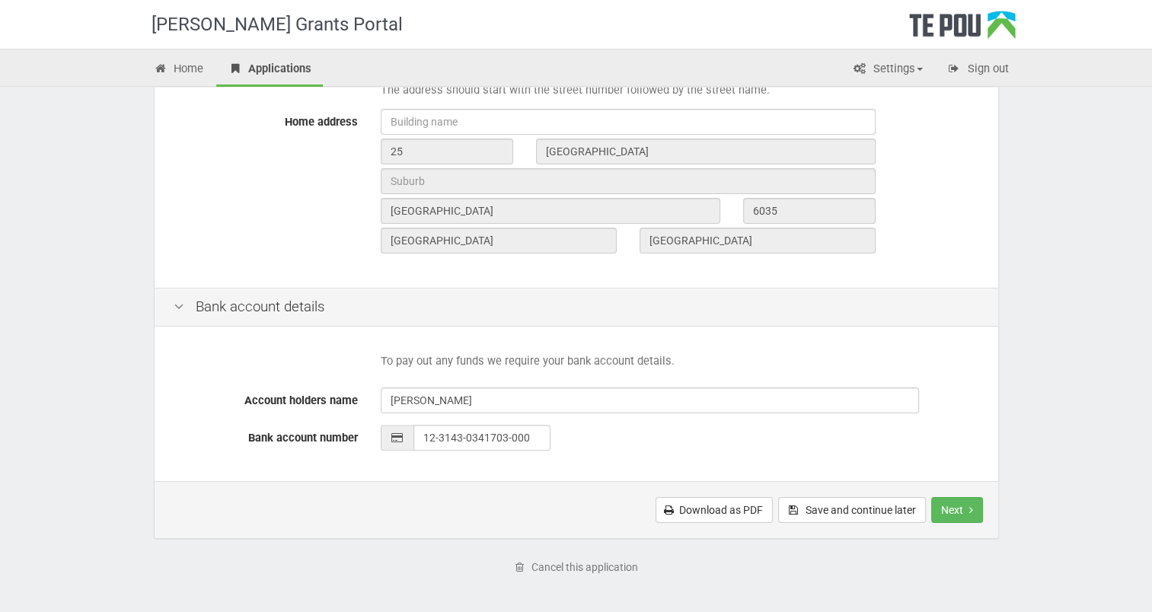
scroll to position [588, 0]
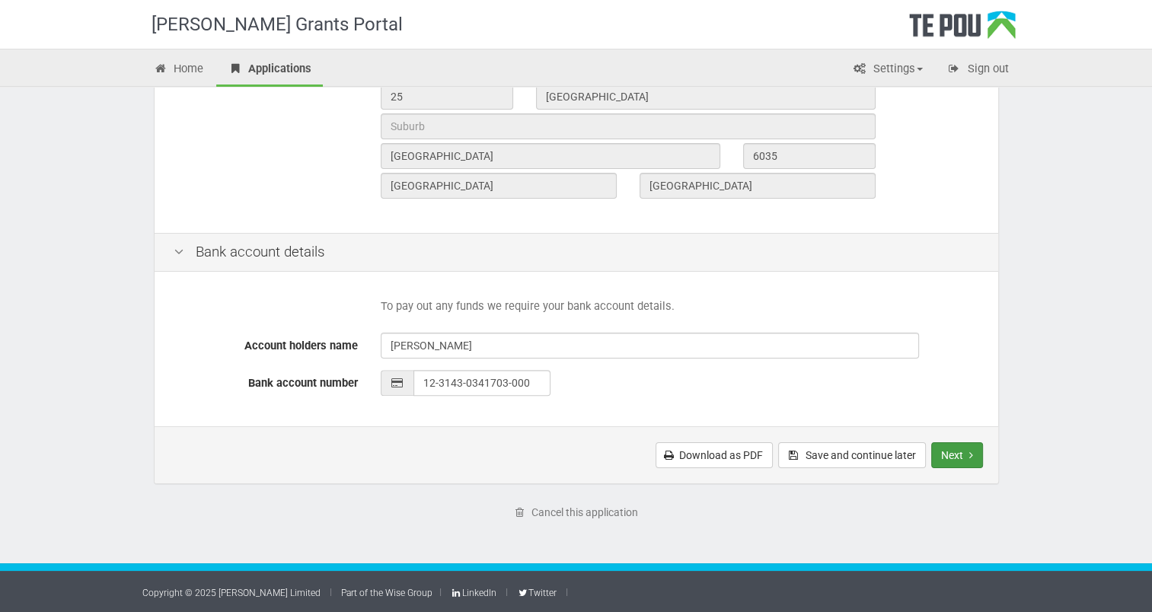
click at [961, 450] on button "Next" at bounding box center [957, 455] width 52 height 26
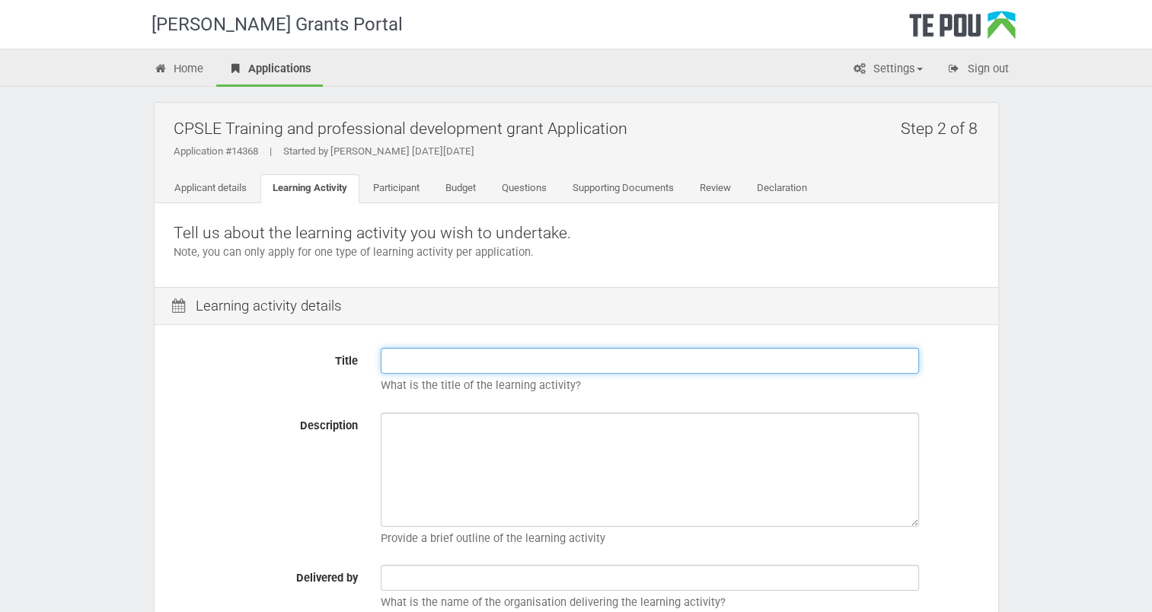
click at [396, 359] on input "Title" at bounding box center [650, 361] width 538 height 26
click at [400, 354] on input "Title" at bounding box center [650, 361] width 538 height 26
paste input "Assertiveness & Self Confidence Training"
type input "Assertiveness & Self Confidence Training"
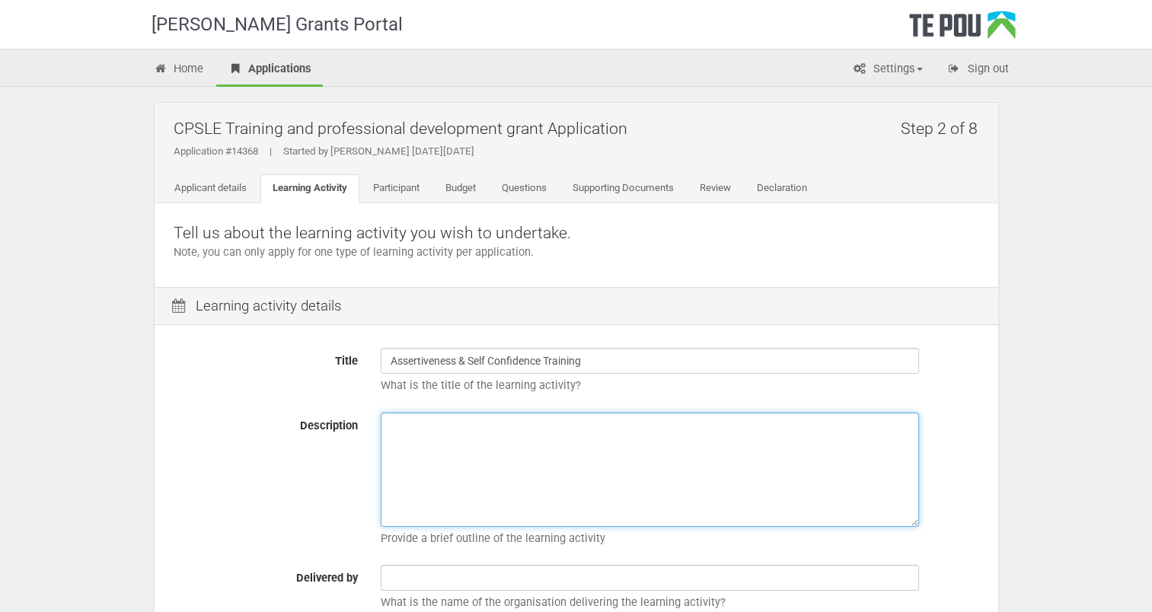
click at [385, 426] on textarea "Description" at bounding box center [650, 470] width 538 height 114
click at [394, 442] on textarea "Description" at bounding box center [650, 470] width 538 height 114
paste textarea "PD Training’s Assertiveness and Self Confidence Course in [GEOGRAPHIC_DATA] tea…"
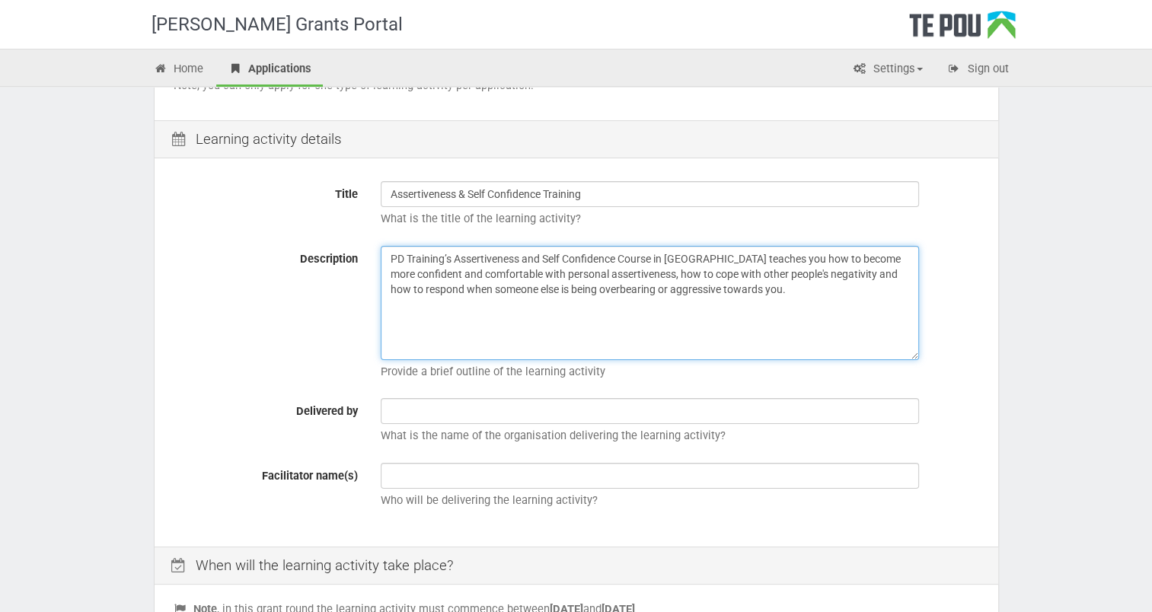
scroll to position [228, 0]
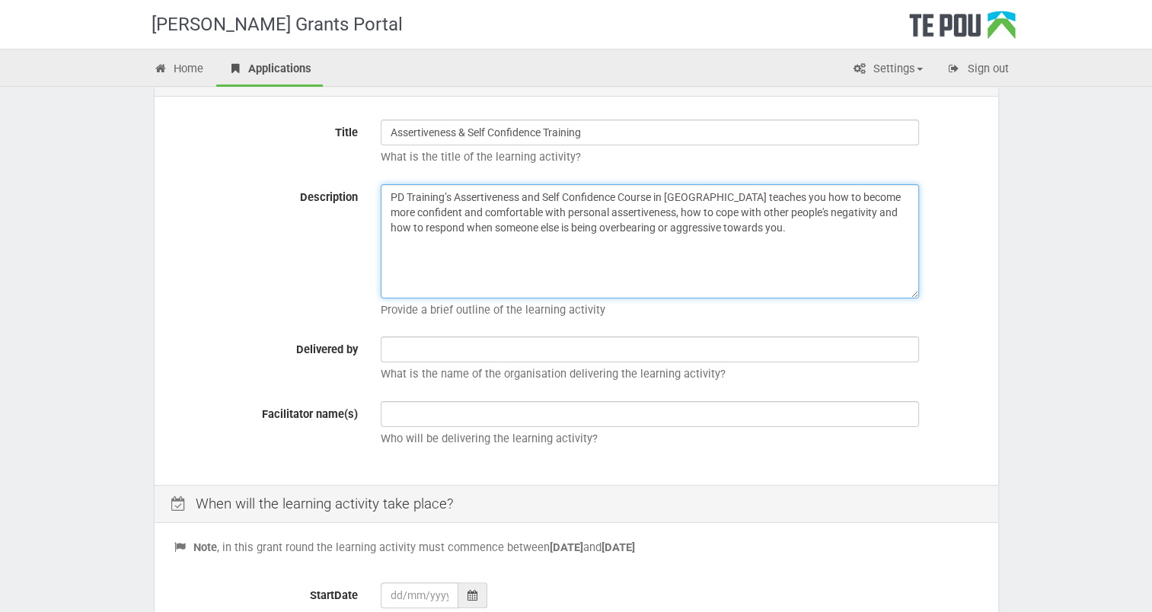
type textarea "PD Training’s Assertiveness and Self Confidence Course in [GEOGRAPHIC_DATA] tea…"
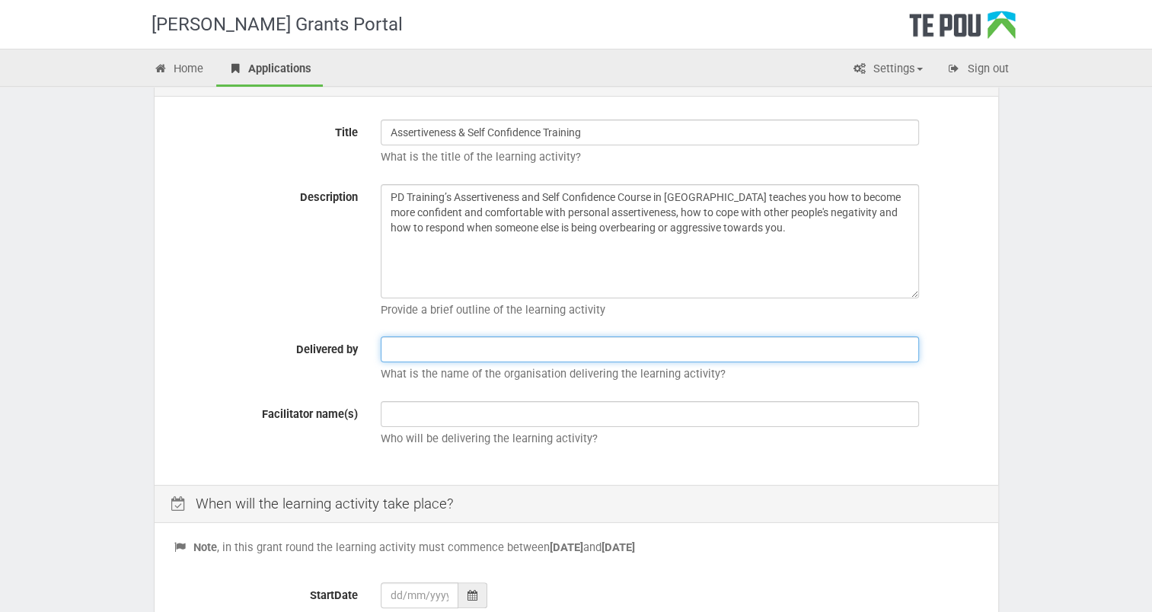
click at [390, 348] on input "text" at bounding box center [650, 350] width 538 height 26
type input "PD Training"
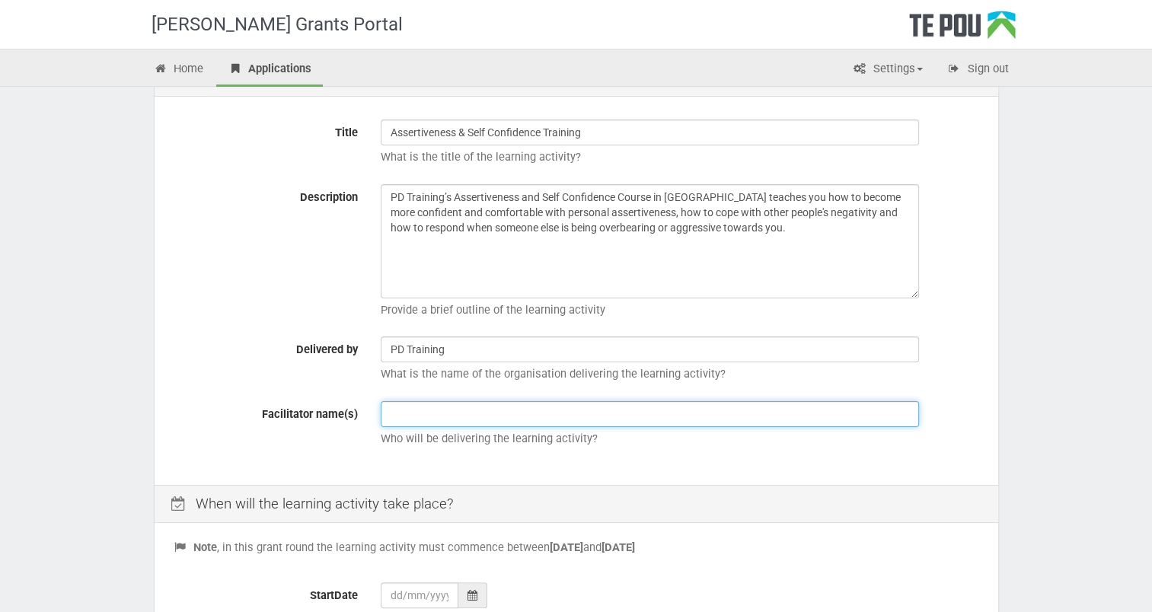
click at [384, 413] on input "text" at bounding box center [650, 414] width 538 height 26
click at [395, 413] on input "text" at bounding box center [650, 414] width 538 height 26
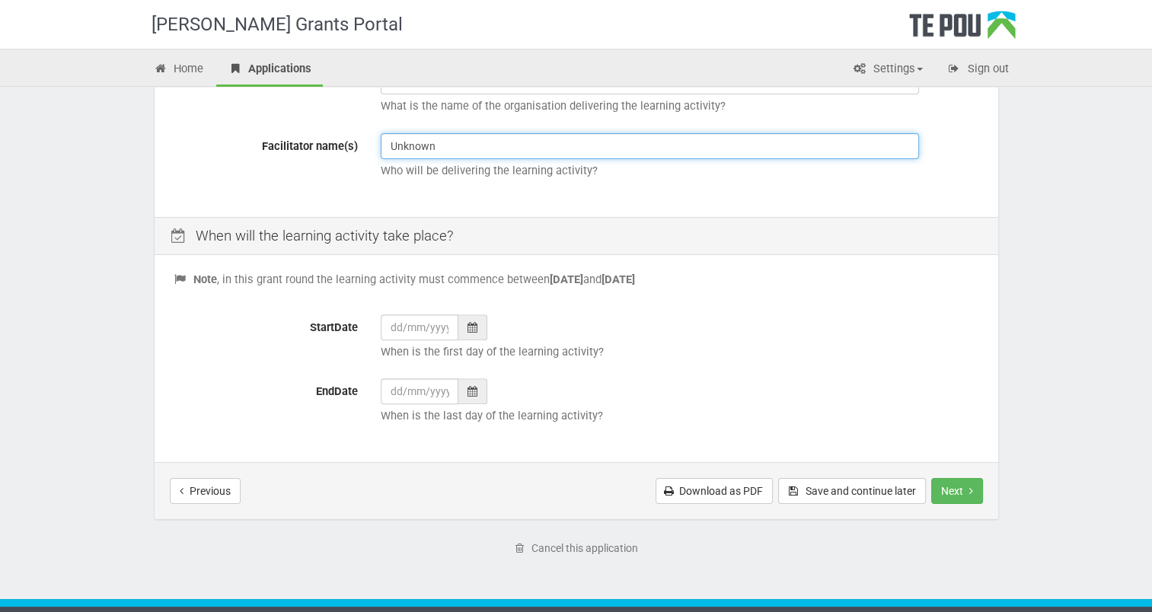
scroll to position [531, 0]
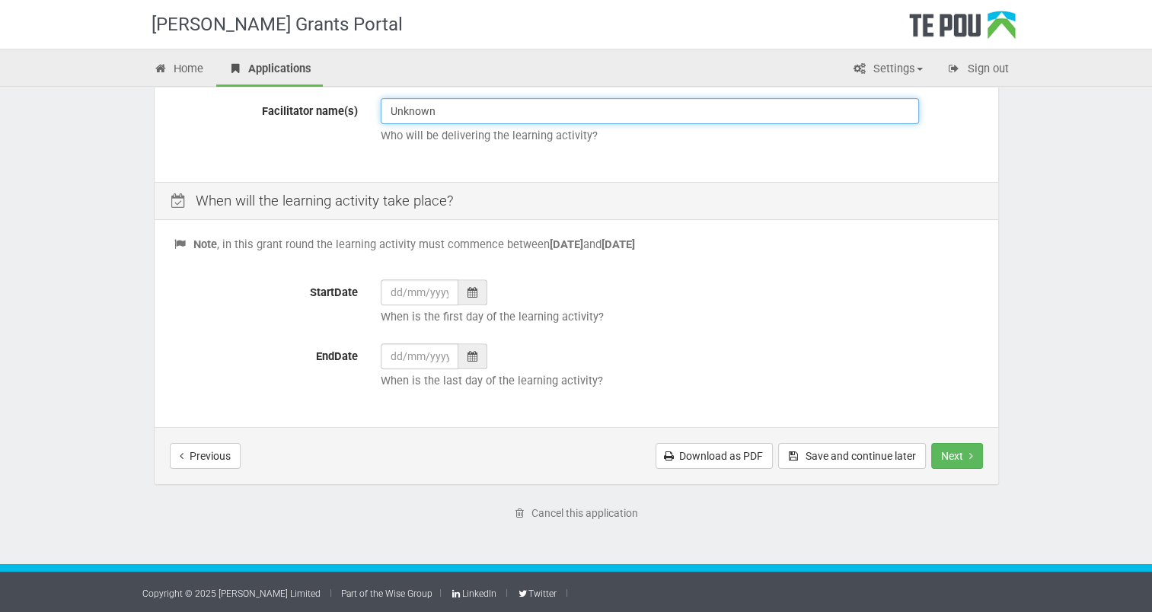
type input "Unknown"
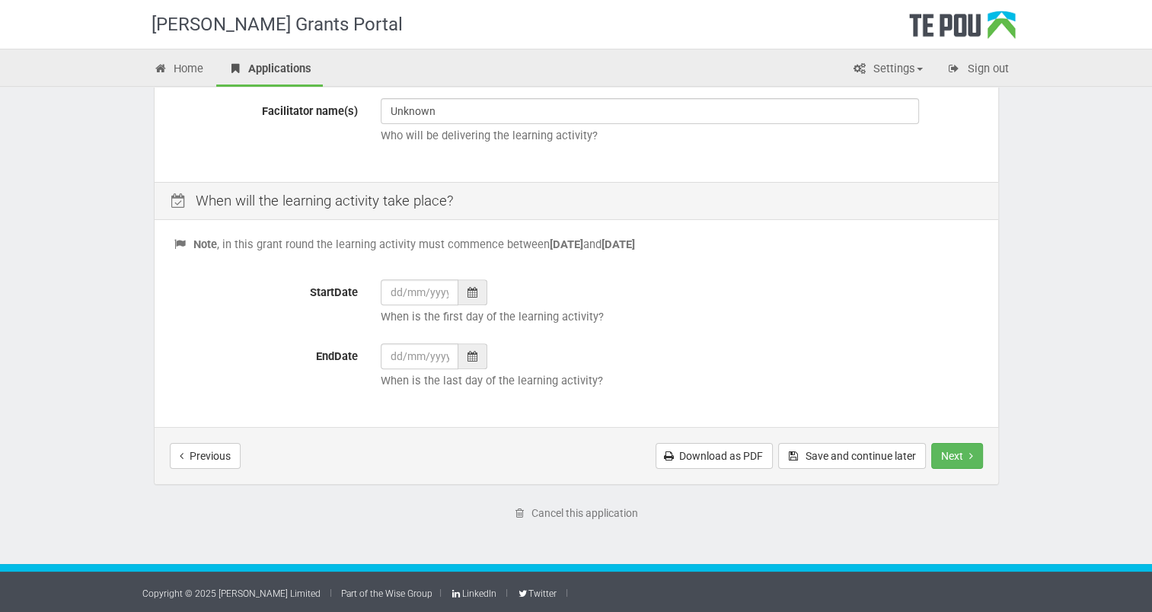
click at [468, 292] on icon at bounding box center [473, 292] width 10 height 11
click at [469, 292] on icon at bounding box center [473, 292] width 10 height 11
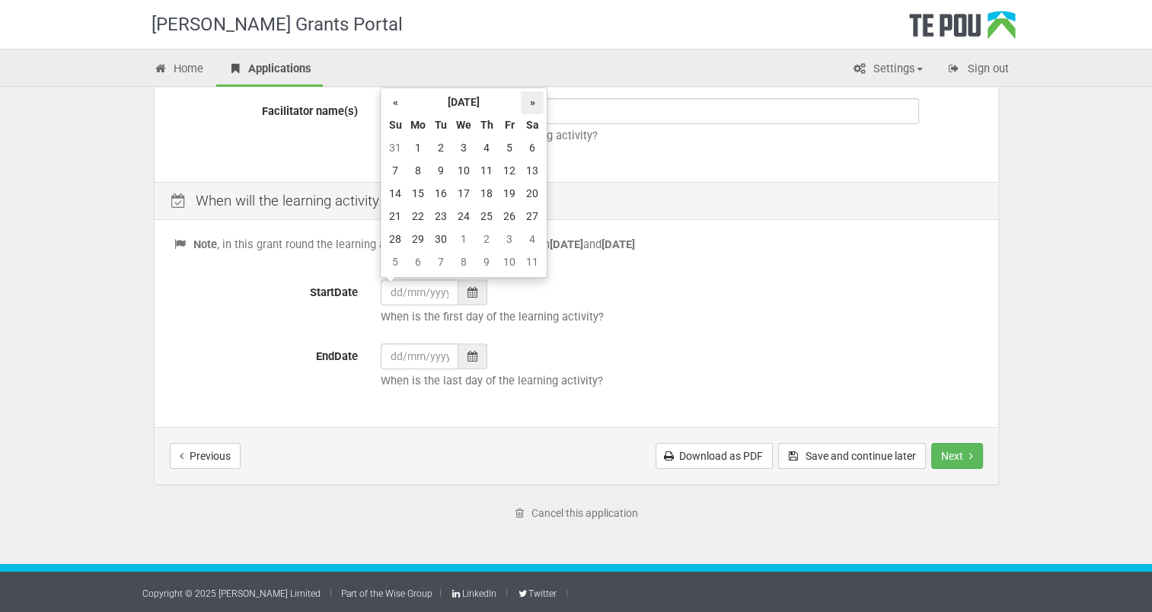
click at [531, 101] on th "»" at bounding box center [532, 102] width 23 height 23
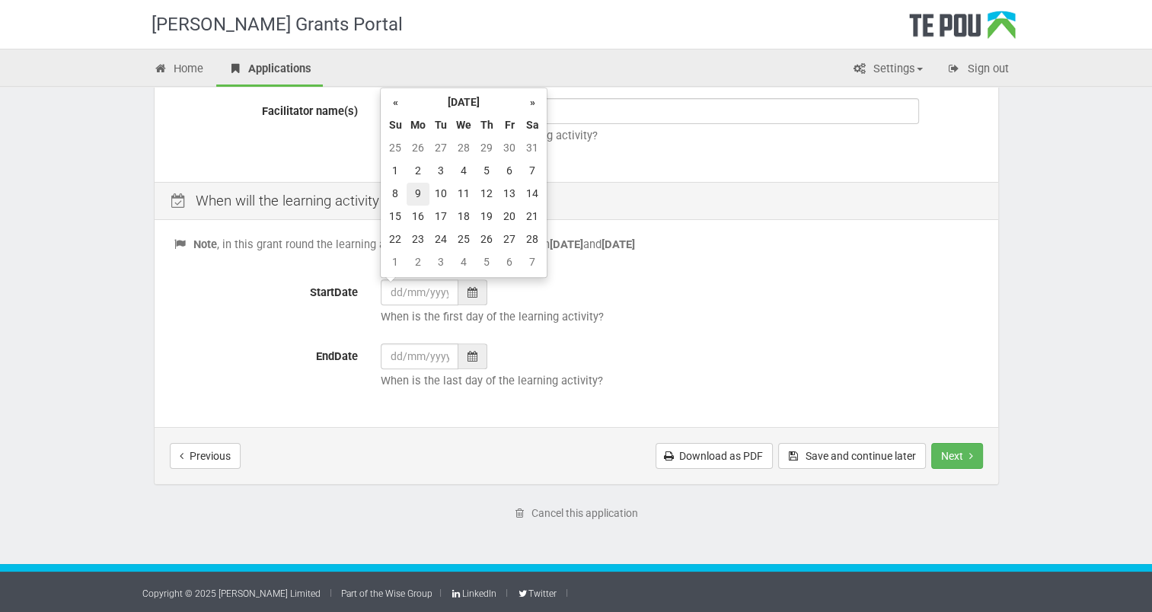
click at [420, 189] on td "9" at bounding box center [418, 194] width 23 height 23
type input "[DATE]"
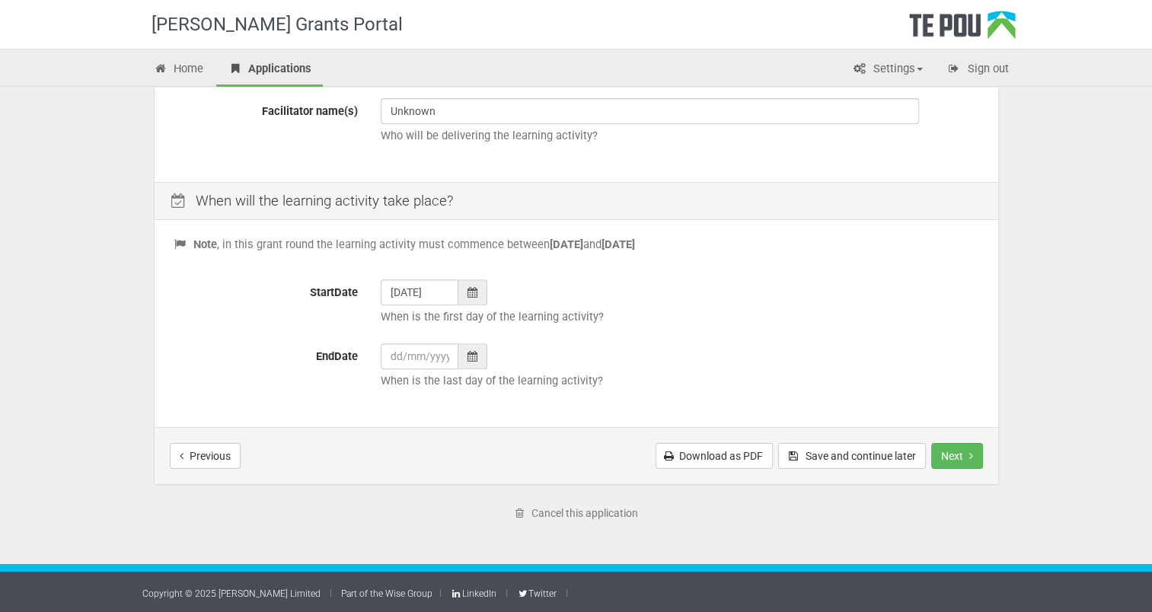
click at [475, 354] on icon at bounding box center [473, 356] width 10 height 11
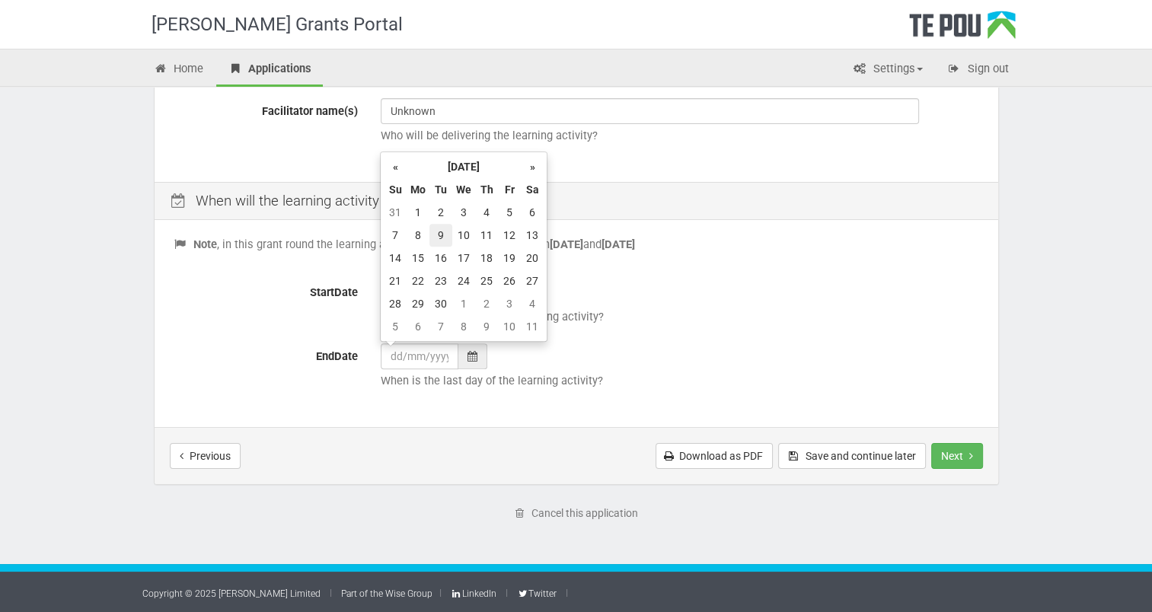
click at [440, 236] on td "9" at bounding box center [440, 235] width 23 height 23
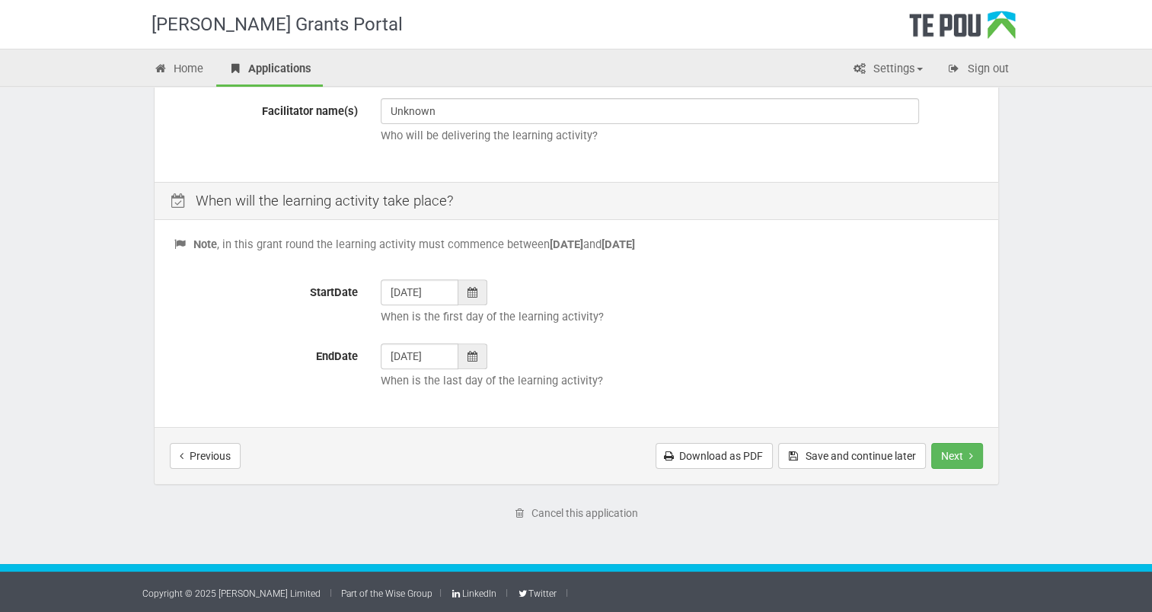
click at [474, 352] on icon at bounding box center [473, 356] width 10 height 11
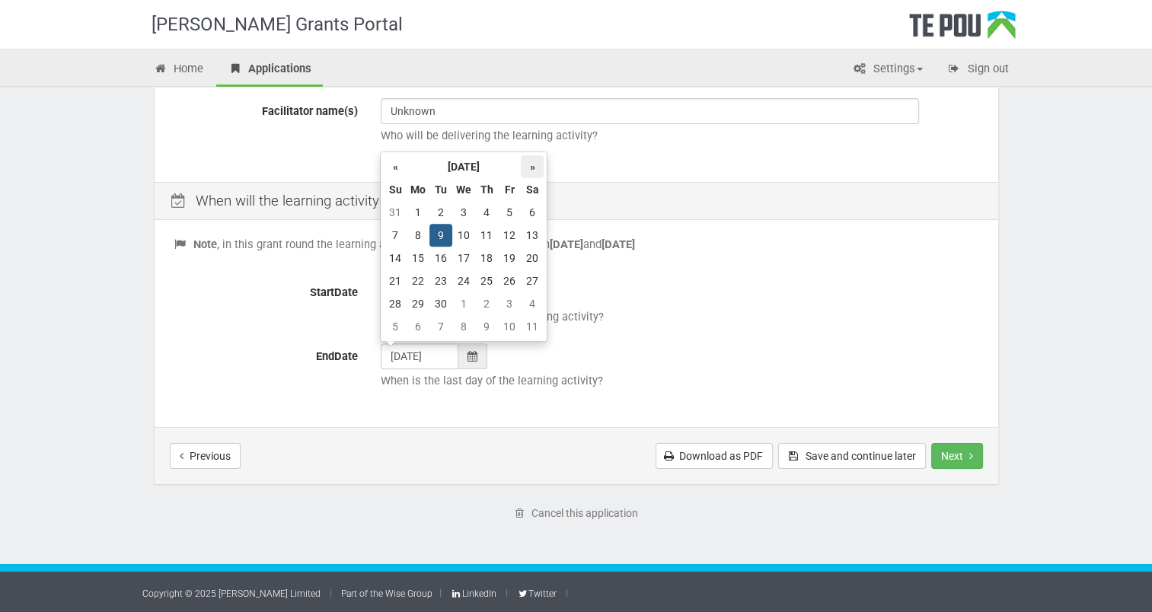
click at [531, 166] on th "»" at bounding box center [532, 166] width 23 height 23
click at [531, 165] on th "»" at bounding box center [532, 166] width 23 height 23
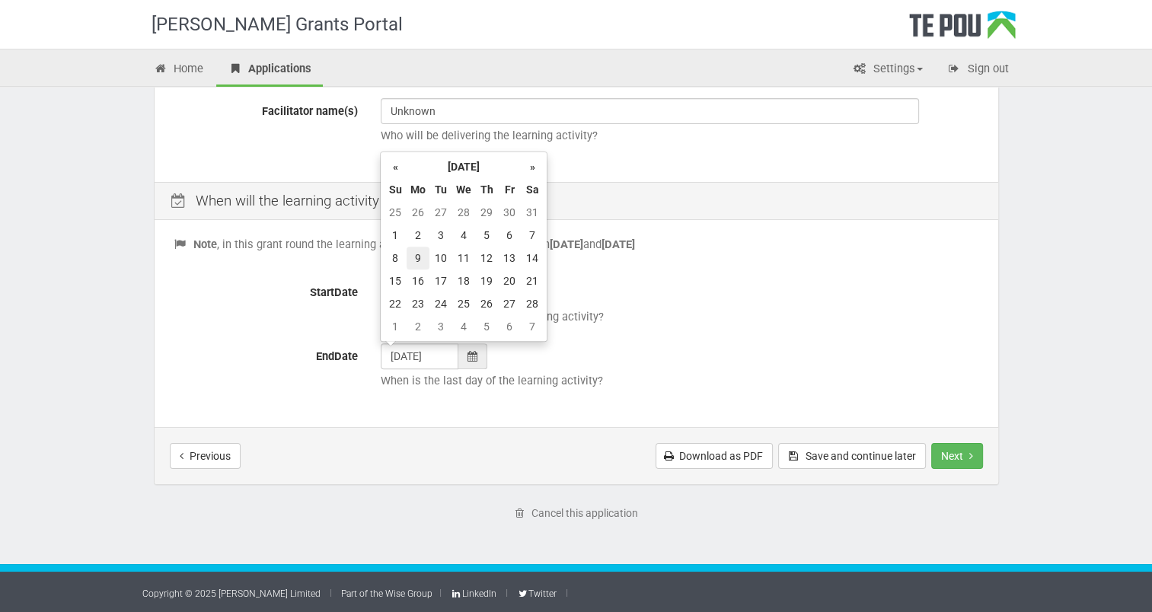
click at [414, 257] on td "9" at bounding box center [418, 258] width 23 height 23
type input "[DATE]"
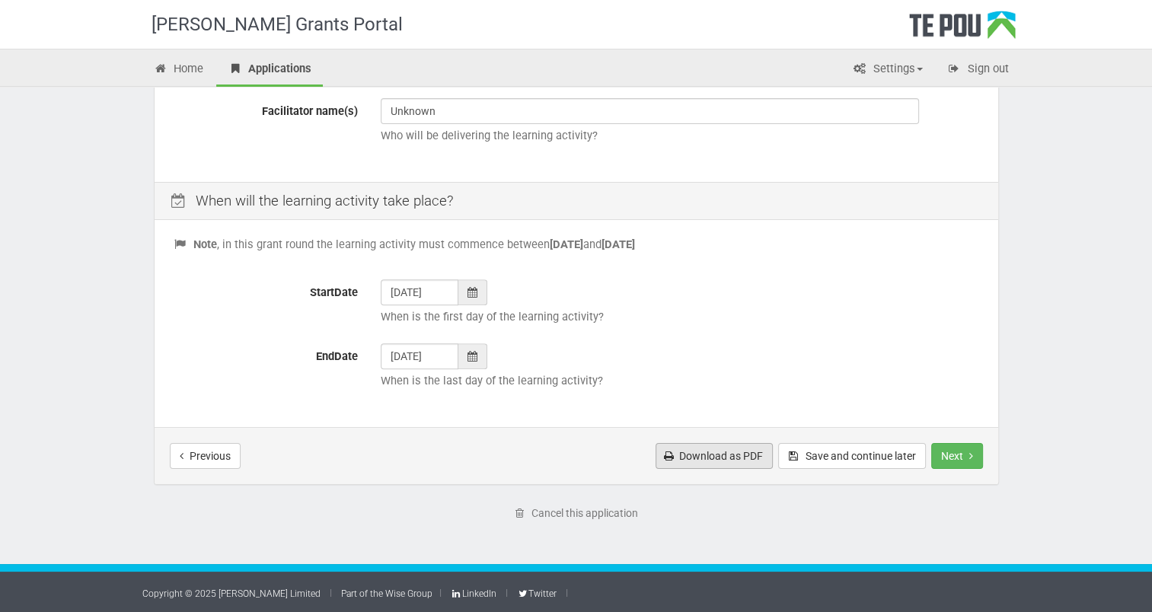
click at [736, 451] on link "Download as PDF" at bounding box center [714, 456] width 117 height 26
click at [880, 454] on button "Save and continue later" at bounding box center [852, 456] width 148 height 26
